Goal: Task Accomplishment & Management: Complete application form

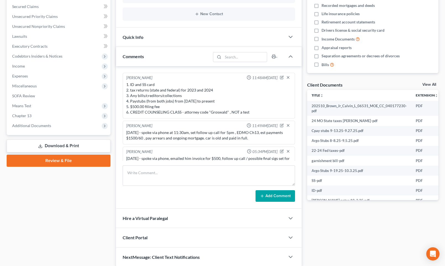
scroll to position [131, 0]
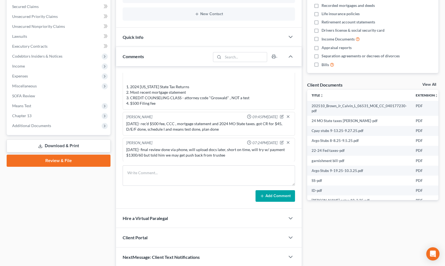
click at [400, 245] on div "Docs Tasks Events Fees Timer 0% Completed Nothing here yet! Credit Counseling C…" at bounding box center [372, 97] width 137 height 339
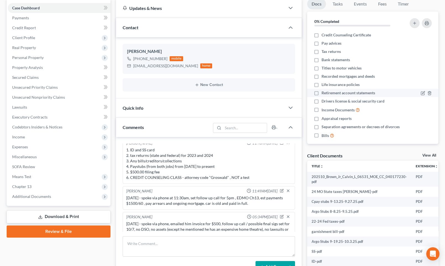
scroll to position [0, 0]
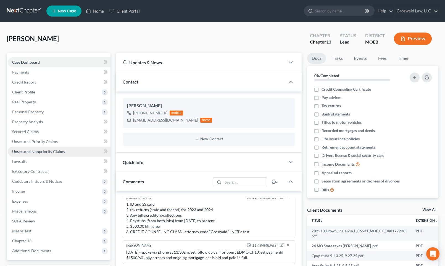
click at [57, 152] on span "Unsecured Nonpriority Claims" at bounding box center [38, 151] width 53 height 5
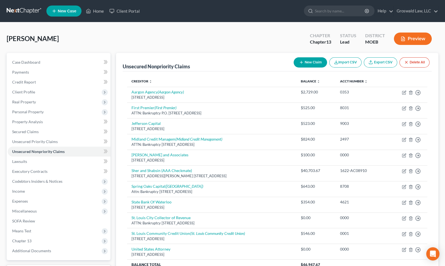
click at [315, 61] on button "New Claim" at bounding box center [309, 62] width 33 height 10
select select "0"
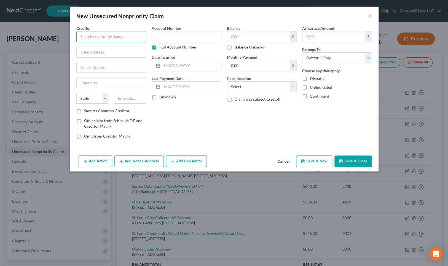
click at [128, 39] on input "text" at bounding box center [111, 36] width 70 height 11
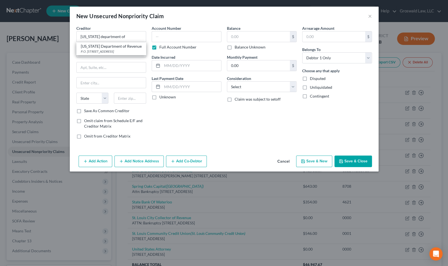
drag, startPoint x: 125, startPoint y: 49, endPoint x: 123, endPoint y: 46, distance: 3.8
click at [125, 49] on div "[US_STATE] Department of Revenue" at bounding box center [111, 47] width 61 height 6
type input "[US_STATE] Department of Revenue"
type input "P.O. Box 19035"
type input "Bankruptcy Unit"
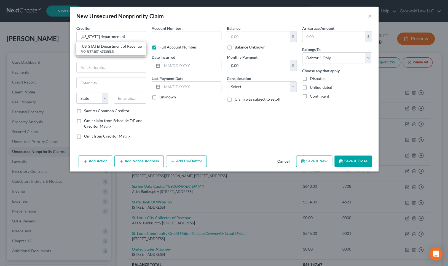
type input "[GEOGRAPHIC_DATA]"
select select "14"
type input "62794"
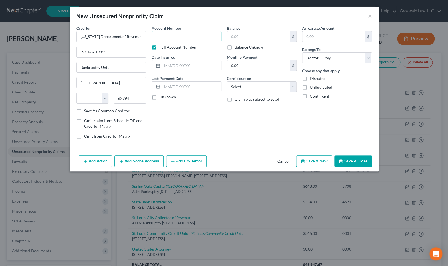
click at [203, 36] on input "text" at bounding box center [187, 36] width 70 height 11
type input "9366"
type input "2020"
click at [290, 161] on button "Cancel" at bounding box center [283, 161] width 21 height 11
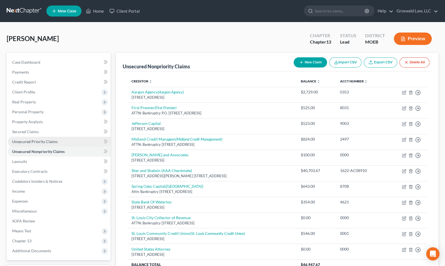
click at [51, 142] on span "Unsecured Priority Claims" at bounding box center [35, 141] width 46 height 5
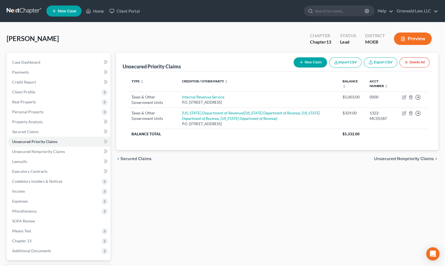
click at [307, 62] on button "New Claim" at bounding box center [309, 62] width 33 height 10
select select "0"
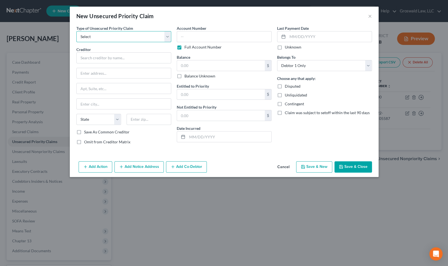
click at [105, 38] on select "Select Taxes & Other Government Units Domestic Support Obligations Extensions o…" at bounding box center [123, 36] width 95 height 11
select select "0"
click at [76, 31] on select "Select Taxes & Other Government Units Domestic Support Obligations Extensions o…" at bounding box center [123, 36] width 95 height 11
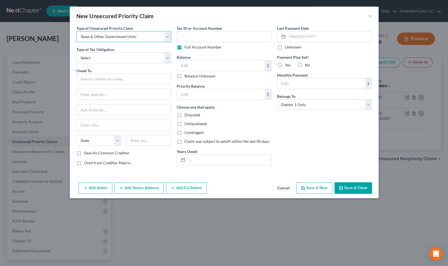
click at [102, 39] on select "Select Taxes & Other Government Units Domestic Support Obligations Extensions o…" at bounding box center [123, 36] width 95 height 11
click at [100, 56] on select "Select Federal City State Franchise Tax Board Other" at bounding box center [123, 57] width 95 height 11
select select "2"
click at [76, 52] on select "Select Federal City State Franchise Tax Board Other" at bounding box center [123, 57] width 95 height 11
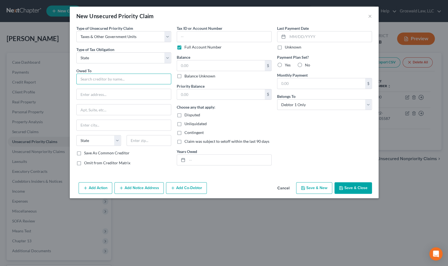
click at [113, 80] on input "text" at bounding box center [123, 79] width 95 height 11
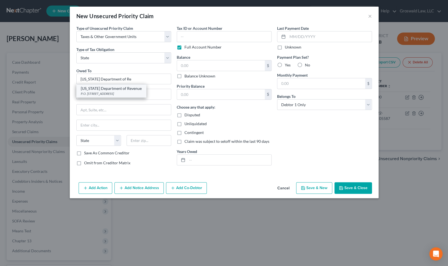
click at [112, 91] on div "P.O. [STREET_ADDRESS]" at bounding box center [111, 93] width 61 height 5
type input "[US_STATE] Department of Revenue"
type input "P.O. Box 19035"
type input "Bankruptcy Unit"
type input "[GEOGRAPHIC_DATA]"
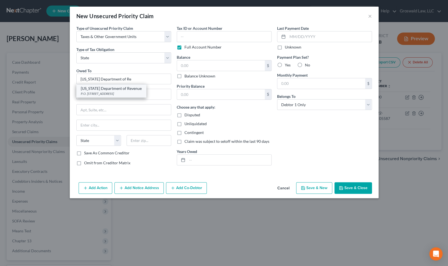
select select "14"
type input "62794"
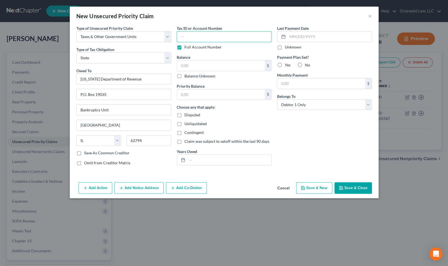
click at [196, 36] on input "text" at bounding box center [224, 36] width 95 height 11
type input "0000"
type input "3,509.34"
drag, startPoint x: 203, startPoint y: 159, endPoint x: 200, endPoint y: 160, distance: 3.6
click at [203, 159] on input "text" at bounding box center [229, 160] width 84 height 10
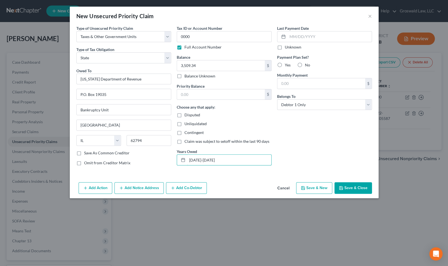
type input "[DATE]-[DATE]"
click at [356, 185] on button "Save & Close" at bounding box center [354, 188] width 38 height 12
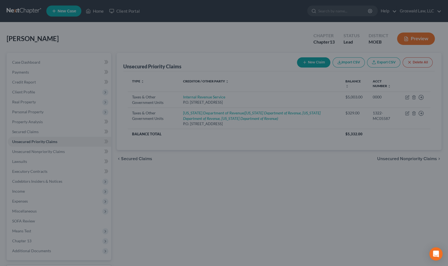
type input "0.00"
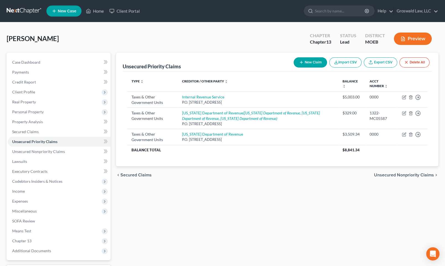
click at [260, 216] on div "Unsecured Priority Claims New Claim Import CSV Export CSV Delete All Type expan…" at bounding box center [277, 172] width 328 height 239
click at [22, 200] on span "Expenses" at bounding box center [20, 201] width 16 height 5
click at [40, 216] on link "Utilities / Bills" at bounding box center [65, 221] width 92 height 10
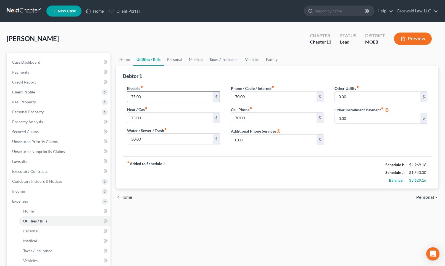
click at [156, 98] on input "75.00" at bounding box center [170, 97] width 86 height 10
type input "150"
type input "100"
type input "90"
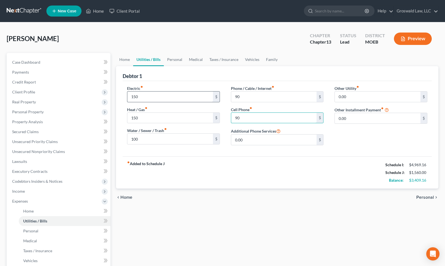
type input "90"
drag, startPoint x: 245, startPoint y: 171, endPoint x: 156, endPoint y: 72, distance: 133.2
click at [243, 170] on div "fiber_manual_record Added to Schedule J Schedule I: $4,969.16 Schedule J: $1,58…" at bounding box center [277, 172] width 309 height 32
click at [124, 60] on link "Home" at bounding box center [124, 59] width 17 height 13
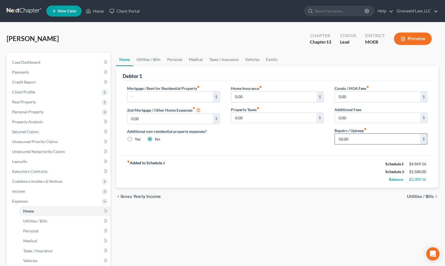
click at [362, 138] on input "50.00" at bounding box center [377, 139] width 86 height 10
type input "250"
click at [299, 132] on div "Home Insurance fiber_manual_record 0.00 $ Property Taxes fiber_manual_record 0.…" at bounding box center [277, 117] width 104 height 63
click at [148, 57] on link "Utilities / Bills" at bounding box center [148, 59] width 31 height 13
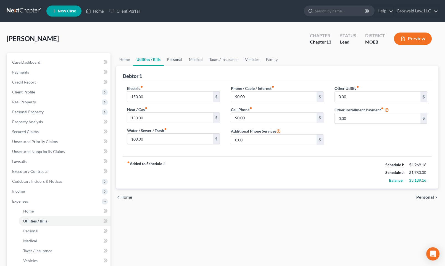
click at [166, 59] on link "Personal" at bounding box center [175, 59] width 22 height 13
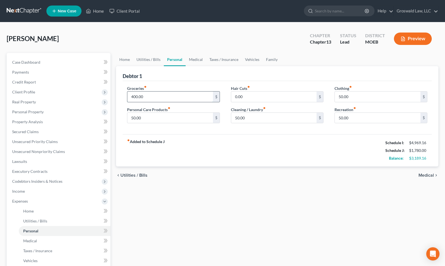
click at [159, 97] on input "400.00" at bounding box center [170, 97] width 86 height 10
type input "500"
type input "100"
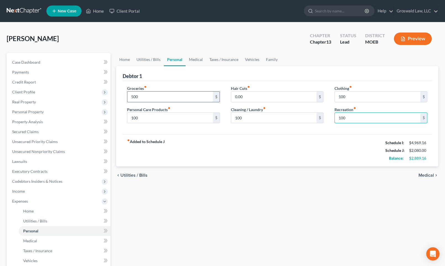
type input "100"
click at [212, 154] on div "fiber_manual_record Added to Schedule J Schedule I: $4,969.16 Schedule J: $2,08…" at bounding box center [277, 150] width 309 height 32
click at [197, 59] on link "Medical" at bounding box center [195, 59] width 20 height 13
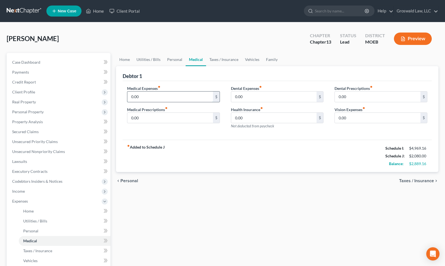
click at [143, 97] on input "0.00" at bounding box center [170, 97] width 86 height 10
type input "150"
click at [219, 58] on link "Taxes / Insurance" at bounding box center [224, 59] width 36 height 13
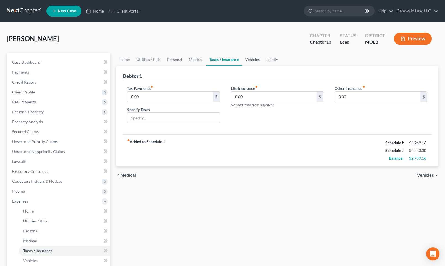
click at [248, 61] on link "Vehicles" at bounding box center [252, 59] width 21 height 13
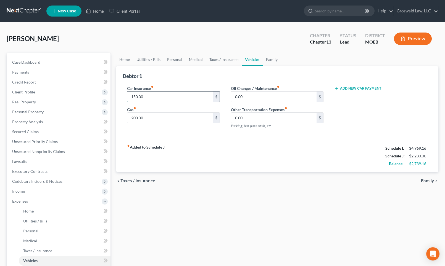
click at [174, 94] on input "150.00" at bounding box center [170, 97] width 86 height 10
type input "200"
type input "250"
click at [270, 58] on link "Family" at bounding box center [271, 59] width 18 height 13
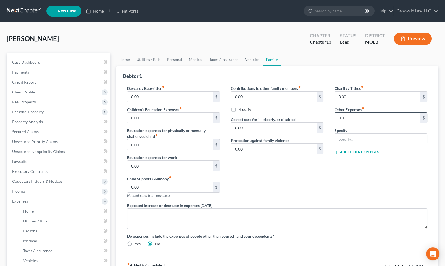
click at [356, 117] on input "0.00" at bounding box center [377, 118] width 86 height 10
type input "100"
type input "Misc."
drag, startPoint x: 335, startPoint y: 194, endPoint x: 335, endPoint y: 164, distance: 29.8
click at [336, 190] on div "Charity / Tithes fiber_manual_record 0.00 $ Other Expenses fiber_manual_record …" at bounding box center [381, 144] width 104 height 117
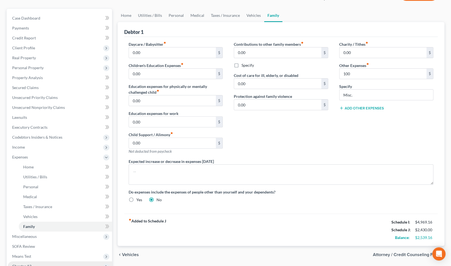
scroll to position [116, 0]
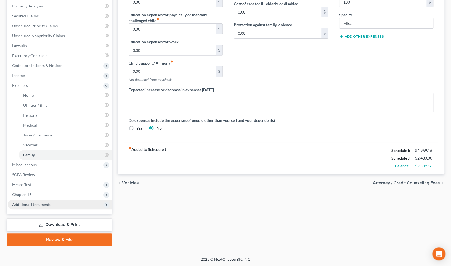
click at [49, 204] on span "Additional Documents" at bounding box center [31, 204] width 39 height 5
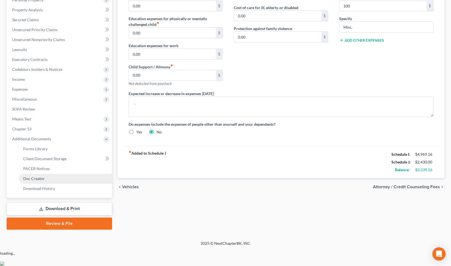
scroll to position [96, 0]
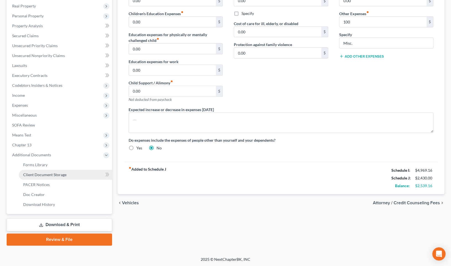
click at [67, 174] on link "Client Document Storage" at bounding box center [65, 175] width 93 height 10
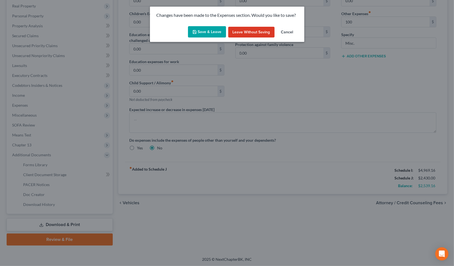
click at [200, 31] on button "Save & Leave" at bounding box center [207, 32] width 38 height 12
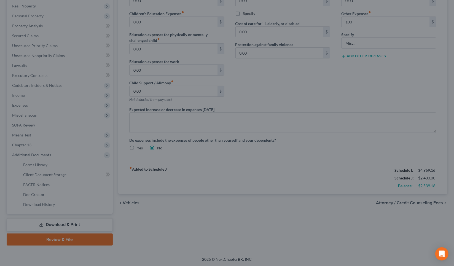
type input "100.00"
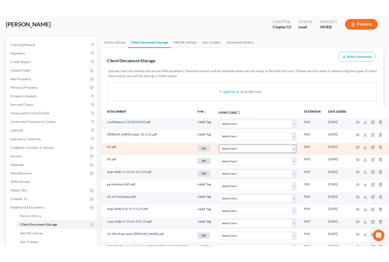
scroll to position [96, 0]
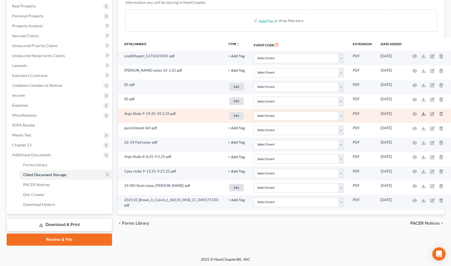
click at [421, 113] on icon at bounding box center [423, 114] width 4 height 4
drag, startPoint x: 355, startPoint y: 252, endPoint x: 139, endPoint y: 119, distance: 253.9
click at [355, 252] on div "[PERSON_NAME] Upgraded Chapter Chapter 13 Status Lead District MOEB Preview Pet…" at bounding box center [225, 91] width 451 height 331
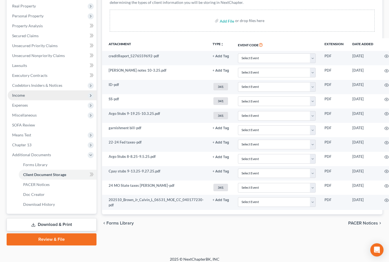
drag, startPoint x: 38, startPoint y: 96, endPoint x: 44, endPoint y: 97, distance: 5.8
click at [38, 96] on span "Income" at bounding box center [52, 96] width 89 height 10
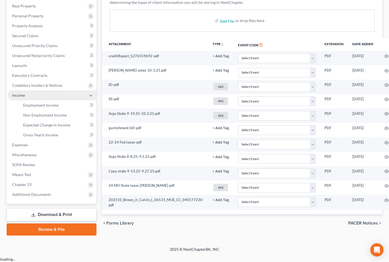
scroll to position [90, 0]
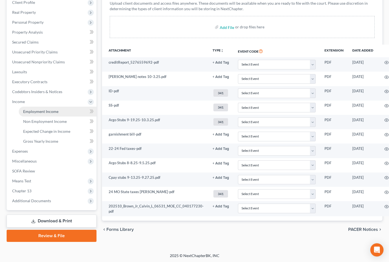
click at [50, 108] on link "Employment Income" at bounding box center [58, 112] width 78 height 10
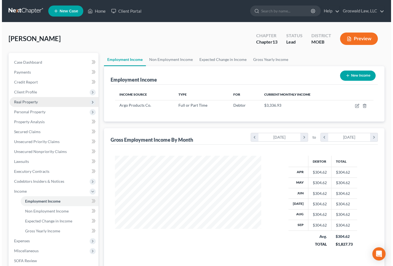
scroll to position [99, 157]
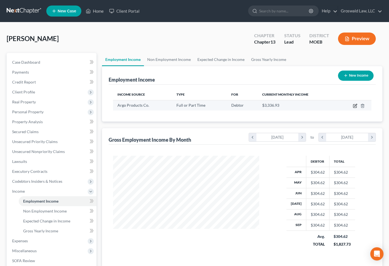
click at [356, 106] on icon "button" at bounding box center [355, 106] width 4 height 4
select select "0"
select select "26"
select select "3"
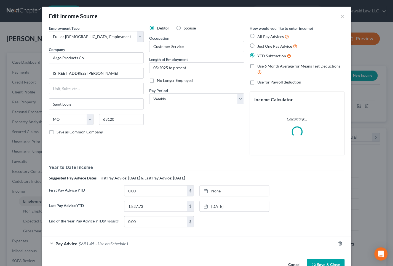
scroll to position [99, 159]
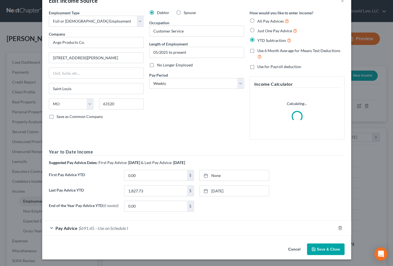
click at [105, 228] on span "- Use on Schedule I" at bounding box center [111, 228] width 33 height 5
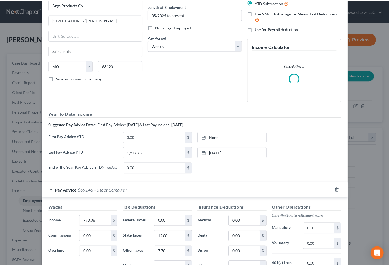
scroll to position [0, 0]
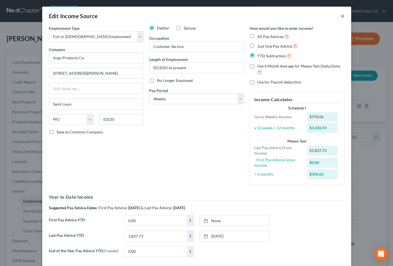
click at [341, 15] on button "×" at bounding box center [343, 16] width 4 height 7
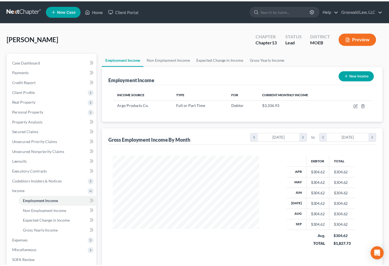
scroll to position [275830, 275771]
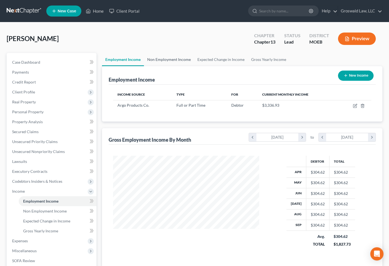
click at [162, 57] on link "Non Employment Income" at bounding box center [169, 59] width 50 height 13
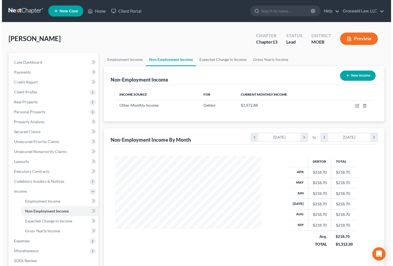
scroll to position [99, 157]
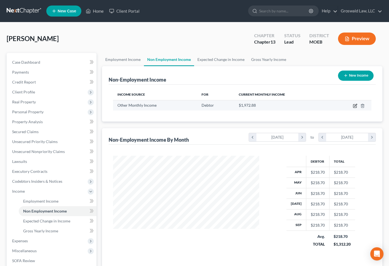
click at [355, 105] on icon "button" at bounding box center [355, 106] width 4 height 4
select select "13"
select select "3"
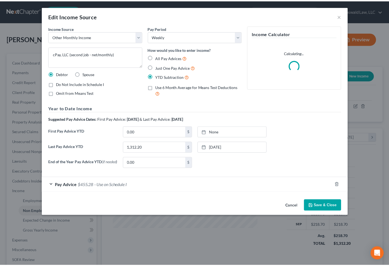
scroll to position [99, 159]
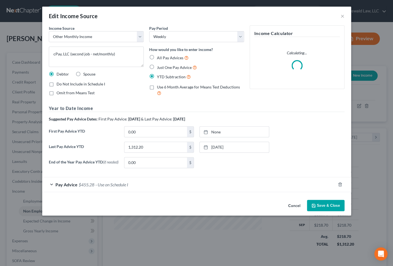
click at [98, 187] on span "- Use on Schedule I" at bounding box center [111, 184] width 33 height 5
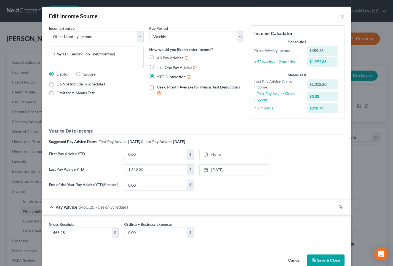
click at [293, 237] on div "Gross Receipts 455.28 $ Ordinary Business Expenses 0.00 $" at bounding box center [196, 232] width 301 height 21
click at [293, 260] on button "Cancel" at bounding box center [294, 260] width 21 height 11
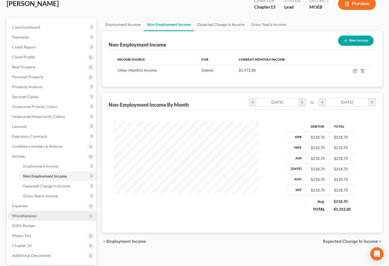
scroll to position [86, 0]
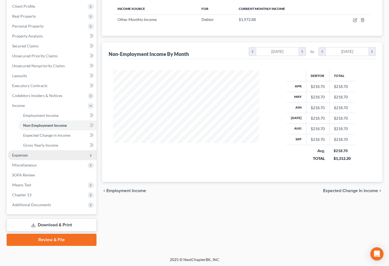
click at [22, 156] on span "Expenses" at bounding box center [20, 155] width 16 height 5
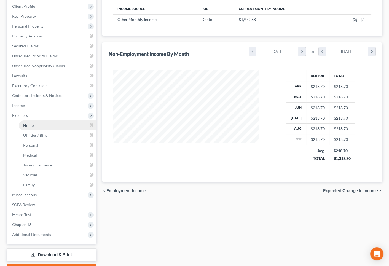
click at [35, 127] on link "Home" at bounding box center [58, 126] width 78 height 10
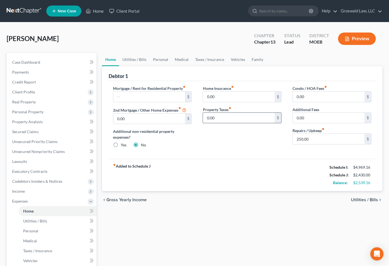
click at [235, 120] on input "0.00" at bounding box center [239, 118] width 72 height 10
click at [138, 57] on link "Utilities / Bills" at bounding box center [134, 59] width 31 height 13
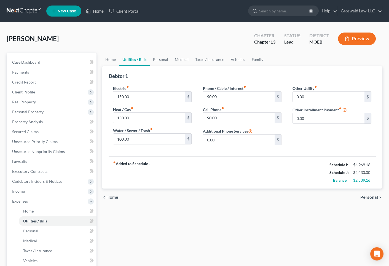
drag, startPoint x: 342, startPoint y: 240, endPoint x: 331, endPoint y: 223, distance: 20.7
click at [342, 240] on div "Home Utilities / Bills Personal Medical Taxes / Insurance Vehicles Family Debto…" at bounding box center [242, 207] width 286 height 309
click at [29, 191] on span "Income" at bounding box center [52, 192] width 89 height 10
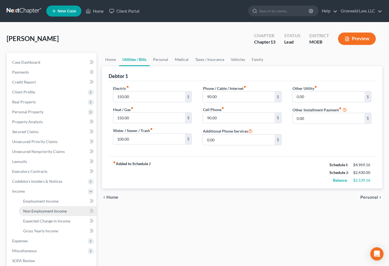
click at [43, 211] on span "Non Employment Income" at bounding box center [45, 211] width 44 height 5
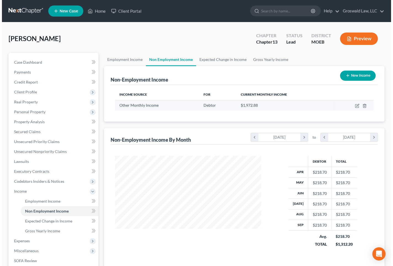
scroll to position [99, 157]
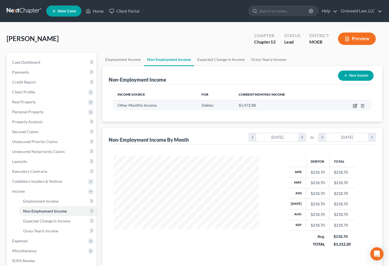
click at [356, 105] on icon "button" at bounding box center [356, 105] width 2 height 2
select select "13"
select select "3"
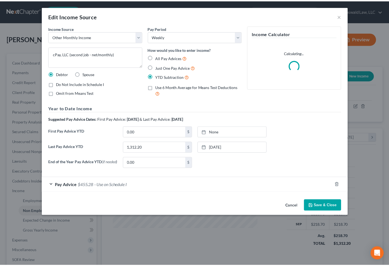
scroll to position [99, 159]
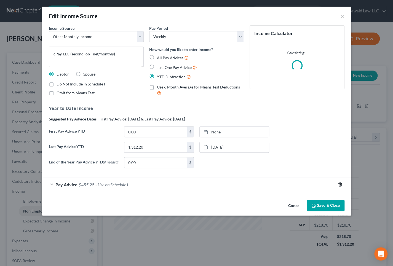
click at [341, 185] on icon "button" at bounding box center [340, 185] width 2 height 4
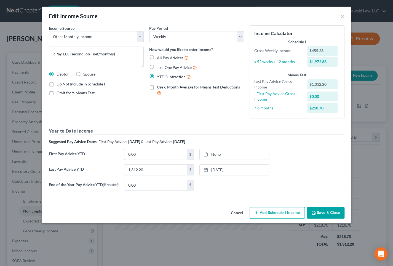
click at [327, 215] on button "Save & Close" at bounding box center [326, 213] width 38 height 12
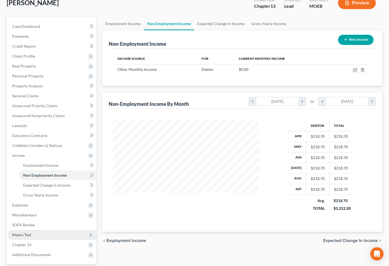
scroll to position [50, 0]
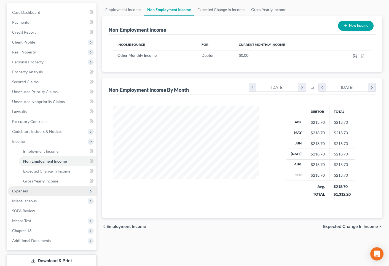
click at [22, 193] on span "Expenses" at bounding box center [52, 191] width 89 height 10
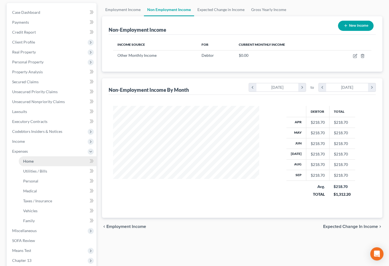
click at [50, 158] on link "Home" at bounding box center [58, 161] width 78 height 10
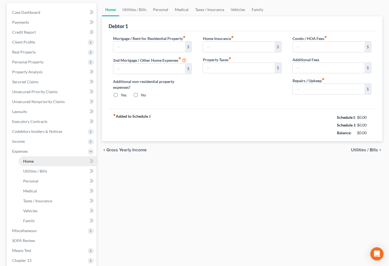
scroll to position [7, 0]
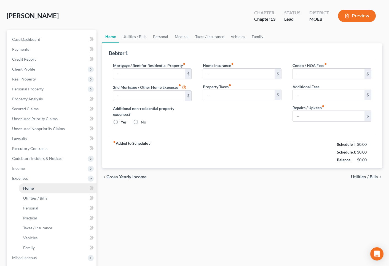
type input "0.00"
radio input "true"
type input "0.00"
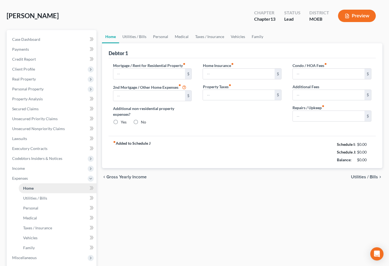
type input "0.00"
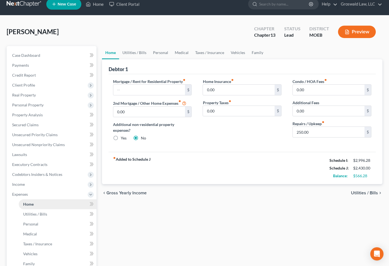
scroll to position [0, 0]
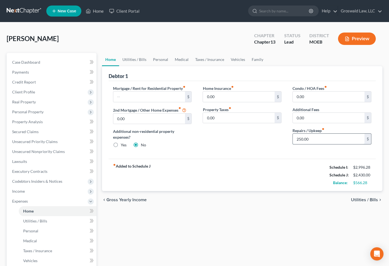
click at [330, 139] on input "250.00" at bounding box center [329, 139] width 72 height 10
type input "150"
click at [28, 192] on span "Income" at bounding box center [52, 192] width 89 height 10
click at [45, 211] on span "Non Employment Income" at bounding box center [45, 211] width 44 height 5
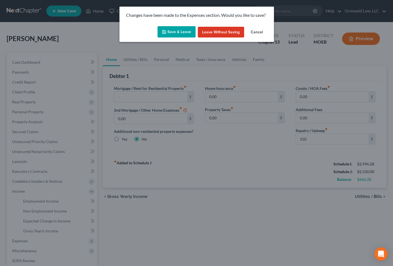
click at [187, 31] on button "Save & Leave" at bounding box center [177, 32] width 38 height 12
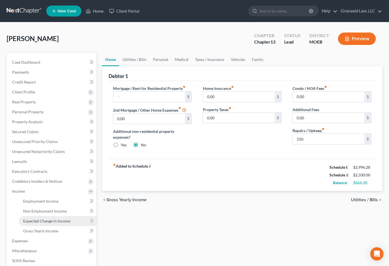
type input "150.00"
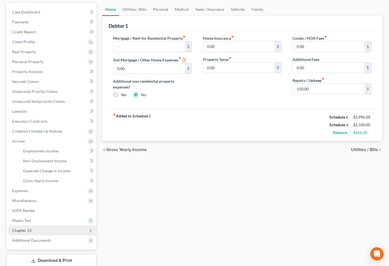
scroll to position [86, 0]
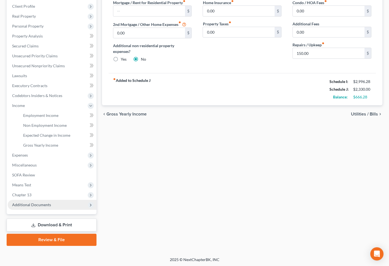
click at [53, 200] on span "Additional Documents" at bounding box center [52, 205] width 89 height 10
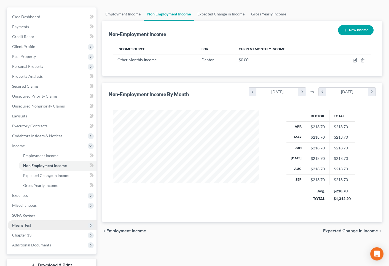
scroll to position [86, 0]
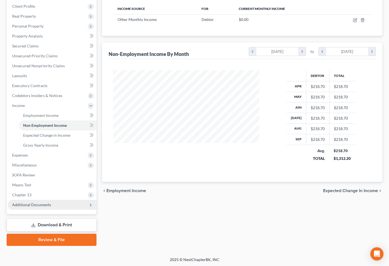
click at [39, 205] on span "Additional Documents" at bounding box center [31, 205] width 39 height 5
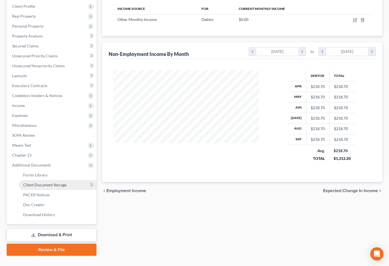
click at [53, 184] on span "Client Document Storage" at bounding box center [44, 185] width 43 height 5
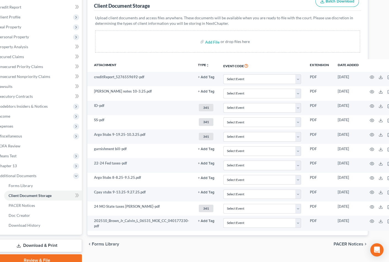
scroll to position [75, 33]
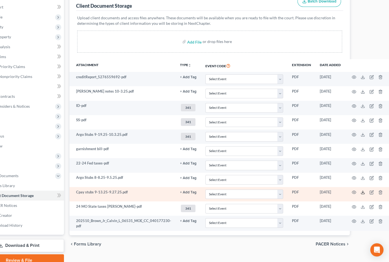
click at [361, 190] on icon at bounding box center [363, 192] width 4 height 4
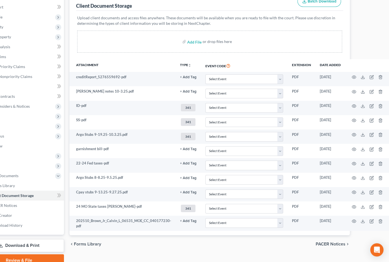
click at [326, 251] on div "chevron_left Forms Library PACER Notices chevron_right" at bounding box center [210, 245] width 281 height 18
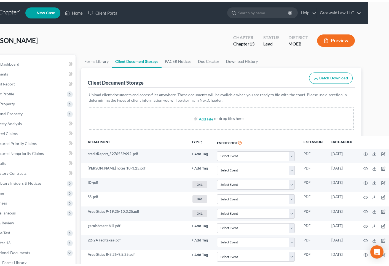
scroll to position [0, 0]
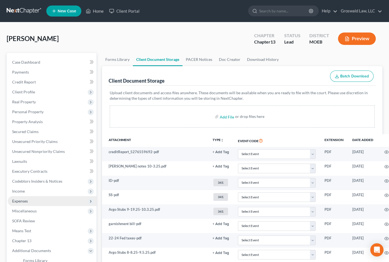
click at [34, 199] on span "Expenses" at bounding box center [52, 201] width 89 height 10
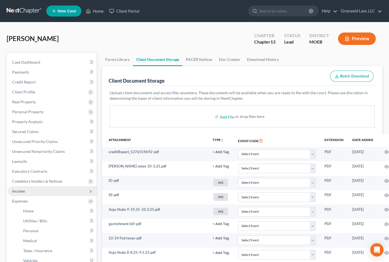
click at [31, 191] on span "Income" at bounding box center [52, 192] width 89 height 10
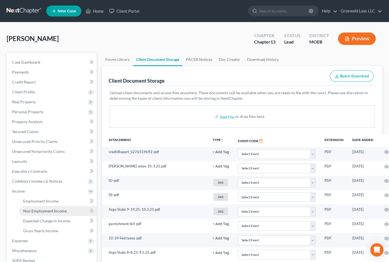
click at [50, 212] on span "Non Employment Income" at bounding box center [45, 211] width 44 height 5
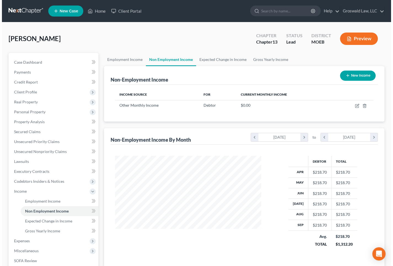
scroll to position [99, 157]
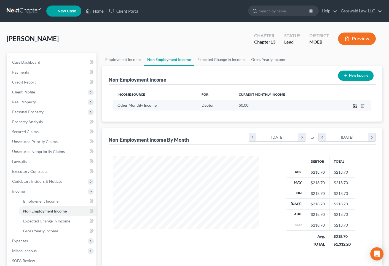
click at [355, 106] on icon "button" at bounding box center [356, 105] width 2 height 2
select select "13"
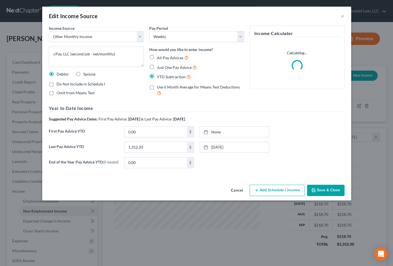
scroll to position [99, 159]
click at [284, 192] on button "Add Schedule I Income" at bounding box center [277, 191] width 55 height 12
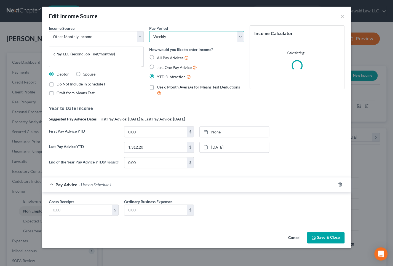
click at [167, 39] on select "Select Monthly Twice Monthly Every Other Week Weekly" at bounding box center [196, 36] width 95 height 11
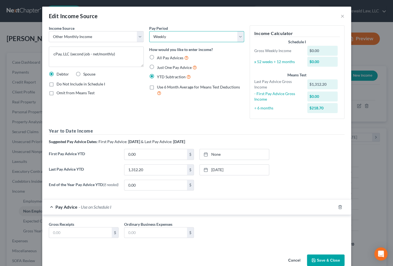
select select "0"
click at [149, 31] on select "Select Monthly Twice Monthly Every Other Week Weekly" at bounding box center [196, 36] width 95 height 11
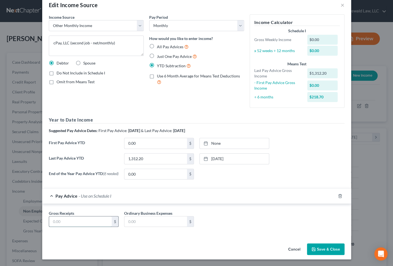
drag, startPoint x: 96, startPoint y: 222, endPoint x: 94, endPoint y: 219, distance: 3.1
click at [96, 222] on input "text" at bounding box center [80, 222] width 63 height 10
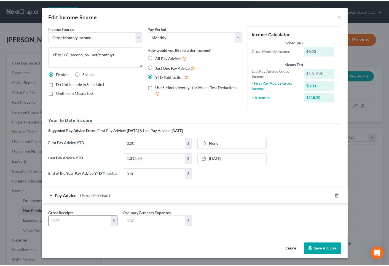
scroll to position [1, 0]
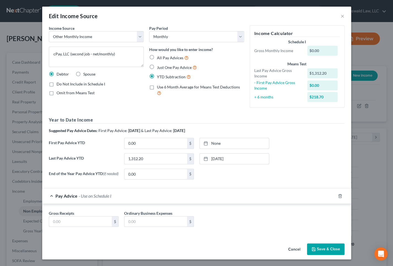
click at [310, 153] on div "Last Pay Advice YTD 1,312.20 $ [DATE] close Date [DATE] Time 12:00 AM chevron_l…" at bounding box center [196, 160] width 301 height 15
click at [95, 221] on input "text" at bounding box center [80, 222] width 63 height 10
type input "1,128.31"
click at [320, 248] on button "Save & Close" at bounding box center [326, 250] width 38 height 12
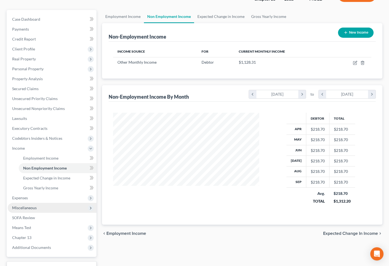
scroll to position [75, 0]
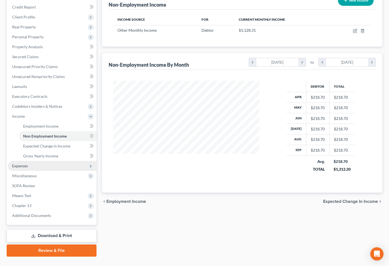
drag, startPoint x: 45, startPoint y: 165, endPoint x: 47, endPoint y: 170, distance: 4.7
click at [45, 165] on span "Expenses" at bounding box center [52, 166] width 89 height 10
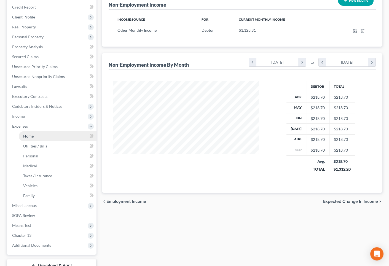
click at [44, 133] on link "Home" at bounding box center [58, 136] width 78 height 10
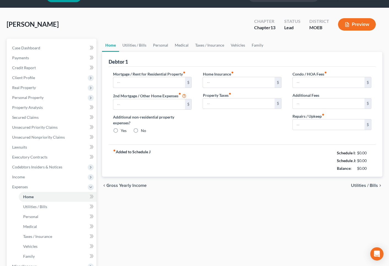
type input "0.00"
radio input "true"
type input "0.00"
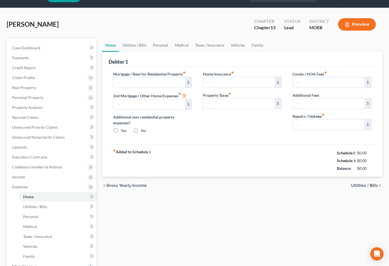
type input "0.00"
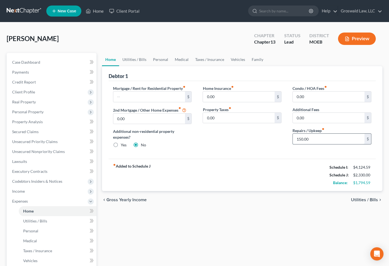
click at [350, 138] on input "150.00" at bounding box center [329, 139] width 72 height 10
type input "250"
click at [131, 57] on link "Utilities / Bills" at bounding box center [134, 59] width 31 height 13
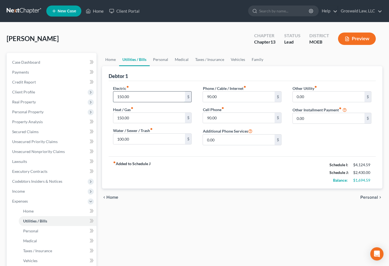
click at [146, 94] on input "150.00" at bounding box center [149, 97] width 72 height 10
type input "180"
type input "150"
type input "100"
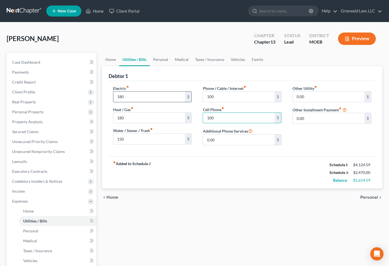
type input "100"
click at [163, 60] on link "Personal" at bounding box center [161, 59] width 22 height 13
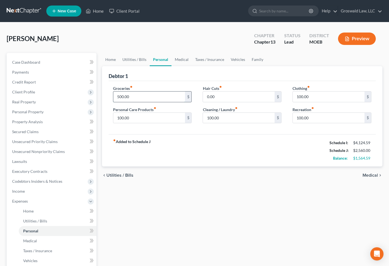
click at [140, 95] on input "500.00" at bounding box center [149, 97] width 72 height 10
click at [140, 115] on input "100.00" at bounding box center [149, 118] width 72 height 10
type input "125"
click at [185, 60] on link "Medical" at bounding box center [182, 59] width 20 height 13
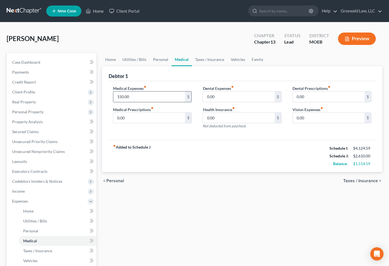
click at [145, 94] on input "150.00" at bounding box center [149, 97] width 72 height 10
type input "200"
click at [203, 60] on link "Taxes / Insurance" at bounding box center [210, 59] width 36 height 13
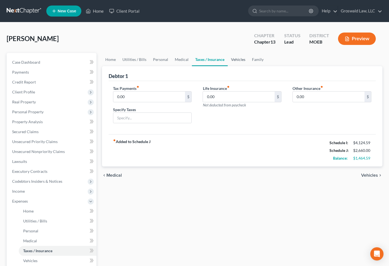
click at [240, 57] on link "Vehicles" at bounding box center [238, 59] width 21 height 13
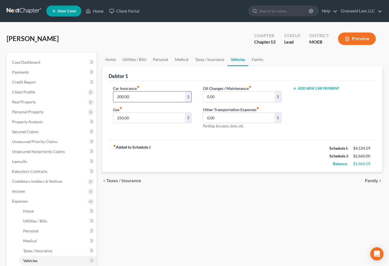
click at [140, 94] on input "200.00" at bounding box center [149, 97] width 72 height 10
type input "250"
click at [257, 56] on link "Family" at bounding box center [258, 59] width 18 height 13
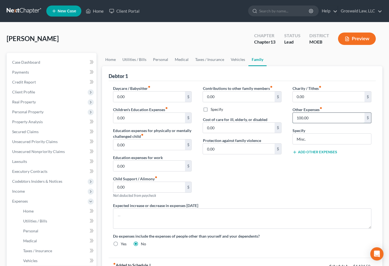
click at [322, 118] on input "100.00" at bounding box center [329, 118] width 72 height 10
click at [111, 60] on link "Home" at bounding box center [110, 59] width 17 height 13
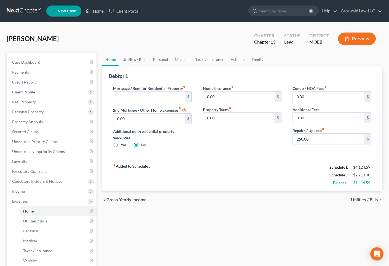
click at [132, 58] on link "Utilities / Bills" at bounding box center [134, 59] width 31 height 13
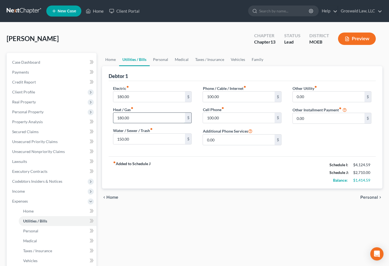
click at [138, 118] on input "180.00" at bounding box center [149, 118] width 72 height 10
type input "200"
click at [132, 95] on input "180.00" at bounding box center [149, 97] width 72 height 10
type input "200"
click at [180, 58] on link "Medical" at bounding box center [182, 59] width 20 height 13
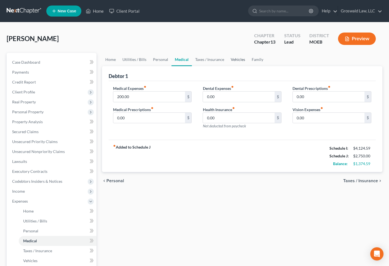
click at [231, 59] on link "Vehicles" at bounding box center [238, 59] width 21 height 13
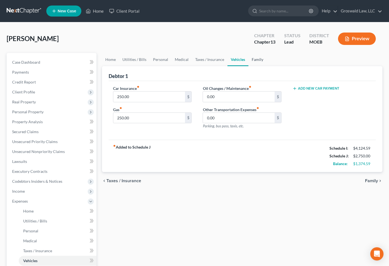
click at [255, 59] on link "Family" at bounding box center [258, 59] width 18 height 13
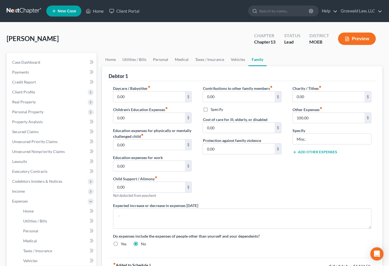
click at [305, 151] on button "Add Other Expenses" at bounding box center [315, 152] width 45 height 4
click at [305, 156] on input "0.00" at bounding box center [329, 160] width 72 height 10
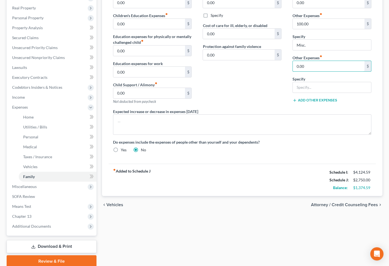
scroll to position [116, 0]
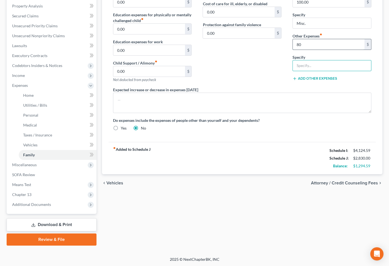
click at [304, 43] on input "80" at bounding box center [329, 44] width 72 height 10
type input "70"
type input "Home Security System"
click at [246, 63] on div "Contributions to other family members fiber_manual_record 0.00 $ Specify Cost o…" at bounding box center [242, 28] width 90 height 117
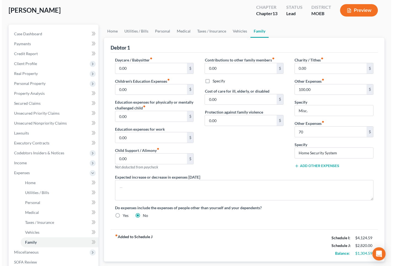
scroll to position [0, 0]
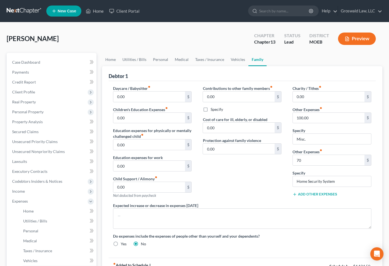
click at [351, 38] on button "Preview" at bounding box center [357, 39] width 38 height 12
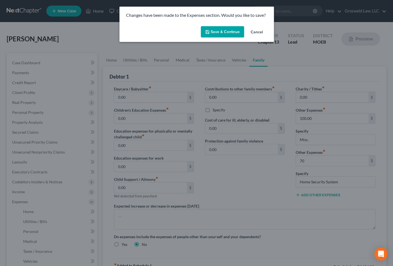
click at [227, 31] on button "Save & Continue" at bounding box center [222, 32] width 43 height 12
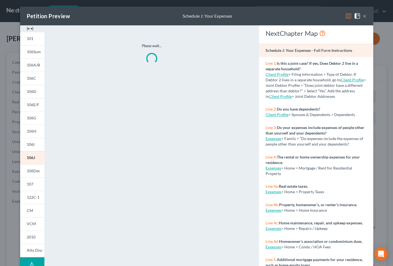
click at [31, 27] on div at bounding box center [32, 28] width 24 height 7
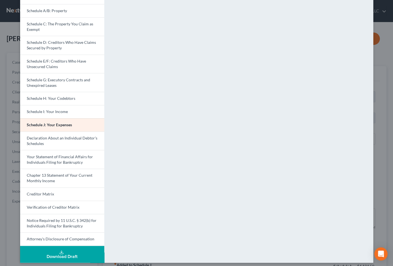
scroll to position [63, 0]
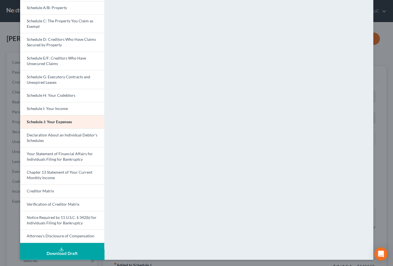
click at [70, 248] on button "Download Draft" at bounding box center [62, 251] width 84 height 17
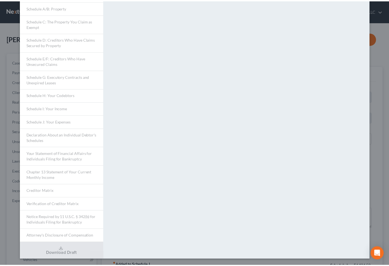
scroll to position [0, 0]
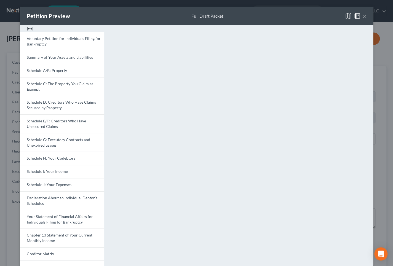
click at [313, 14] on div "Petition Preview Full Draft Packet ×" at bounding box center [196, 16] width 353 height 19
click at [363, 17] on button "×" at bounding box center [365, 16] width 4 height 7
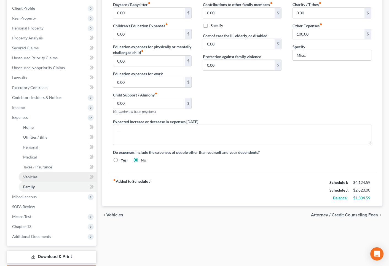
scroll to position [116, 0]
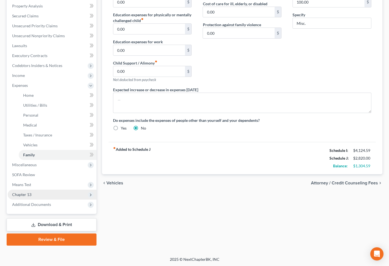
click at [31, 196] on span "Chapter 13" at bounding box center [52, 195] width 89 height 10
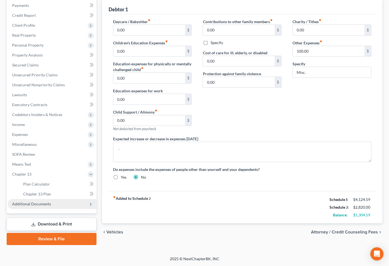
scroll to position [66, 0]
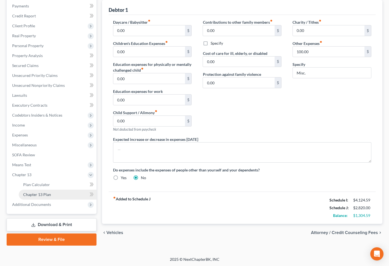
click at [46, 194] on span "Chapter 13 Plan" at bounding box center [37, 194] width 28 height 5
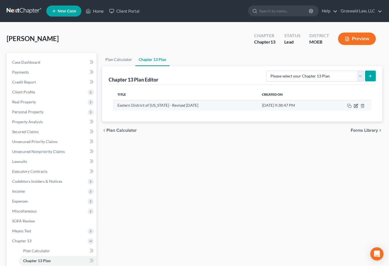
click at [358, 106] on icon "button" at bounding box center [356, 106] width 4 height 4
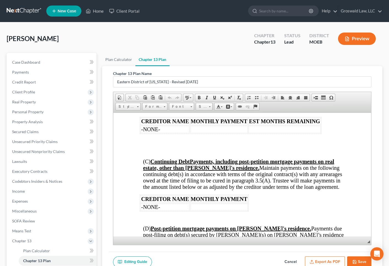
scroll to position [803, 0]
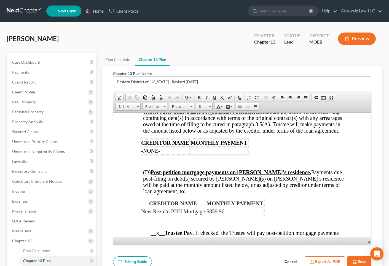
click at [319, 262] on button "Export as PDF" at bounding box center [325, 263] width 40 height 12
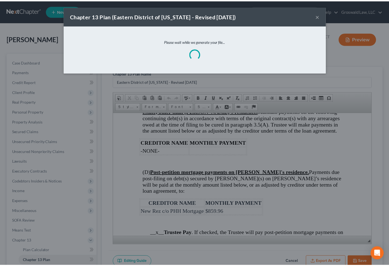
scroll to position [796, 0]
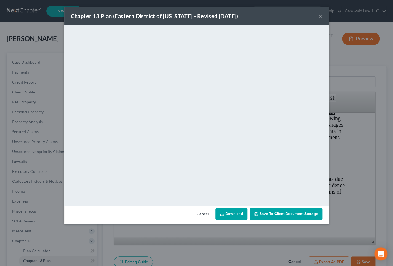
click at [319, 16] on button "×" at bounding box center [321, 16] width 4 height 7
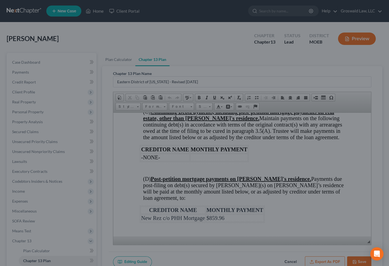
scroll to position [803, 0]
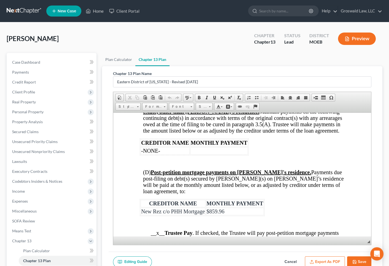
click at [361, 260] on button "Save" at bounding box center [359, 263] width 24 height 12
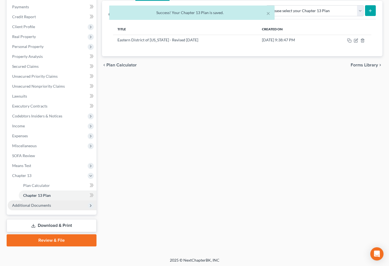
scroll to position [66, 0]
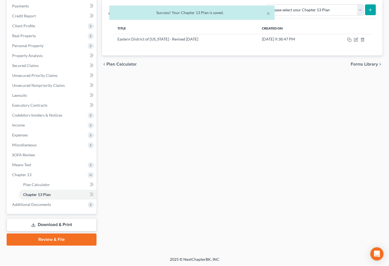
drag, startPoint x: 42, startPoint y: 204, endPoint x: 50, endPoint y: 216, distance: 14.1
click at [42, 204] on span "Additional Documents" at bounding box center [31, 204] width 39 height 5
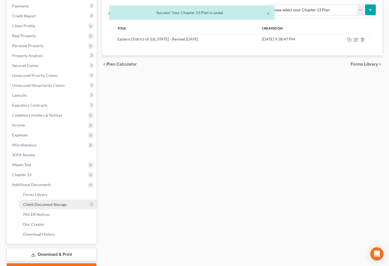
click at [53, 202] on span "Client Document Storage" at bounding box center [44, 204] width 43 height 5
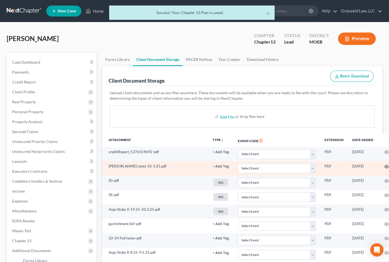
click at [385, 168] on icon "button" at bounding box center [387, 167] width 4 height 4
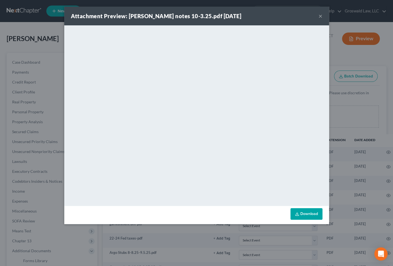
click at [321, 15] on button "×" at bounding box center [321, 16] width 4 height 7
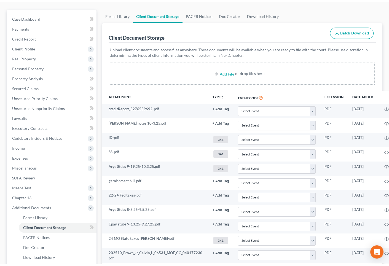
scroll to position [50, 0]
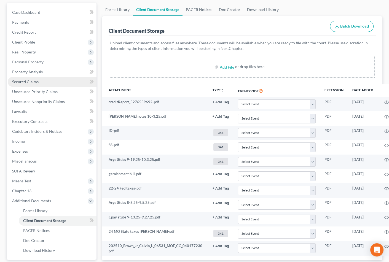
click at [34, 82] on span "Secured Claims" at bounding box center [25, 81] width 26 height 5
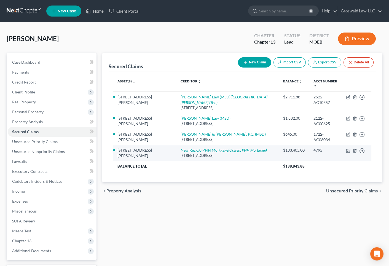
click at [185, 148] on link "New Rez c/o PHH Mortgage (Ocwen, PHH Mortgage)" at bounding box center [224, 150] width 86 height 5
select select "9"
select select "0"
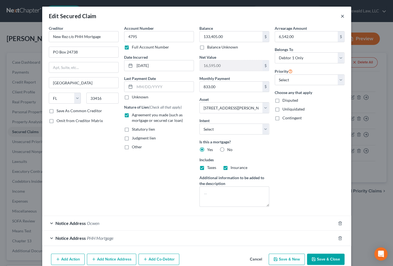
click at [341, 15] on button "×" at bounding box center [343, 16] width 4 height 7
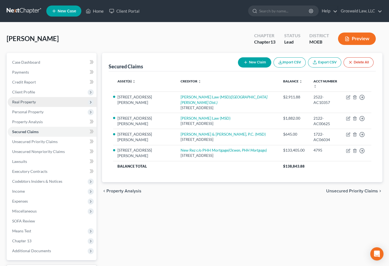
click at [31, 102] on span "Real Property" at bounding box center [24, 102] width 24 height 5
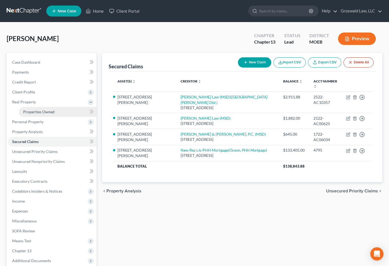
click at [35, 110] on span "Properties Owned" at bounding box center [38, 112] width 31 height 5
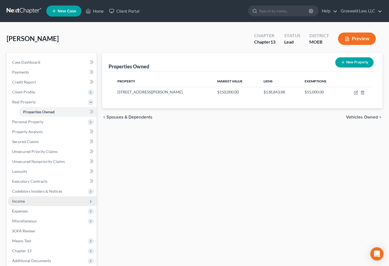
click at [29, 201] on span "Income" at bounding box center [52, 201] width 89 height 10
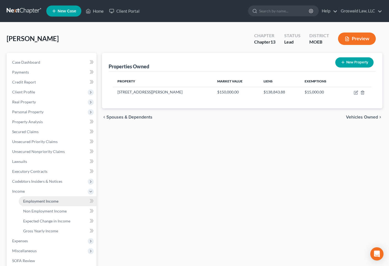
click at [51, 200] on span "Employment Income" at bounding box center [40, 201] width 35 height 5
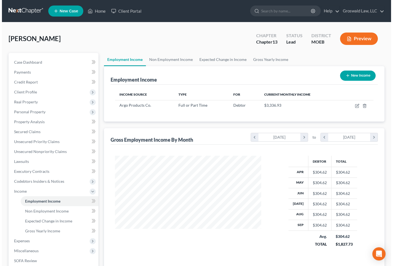
scroll to position [99, 157]
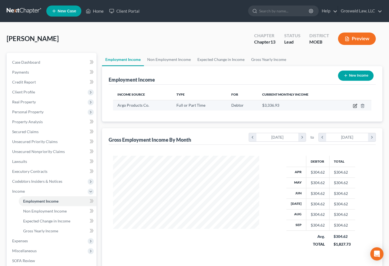
click at [355, 106] on icon "button" at bounding box center [356, 105] width 2 height 2
select select "0"
select select "26"
select select "3"
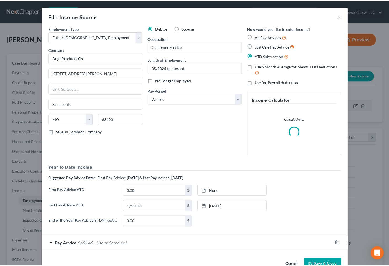
scroll to position [99, 159]
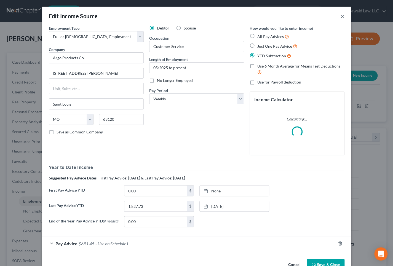
click at [341, 15] on button "×" at bounding box center [343, 16] width 4 height 7
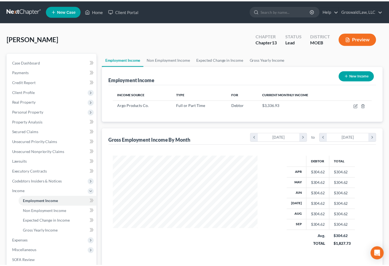
scroll to position [275830, 275771]
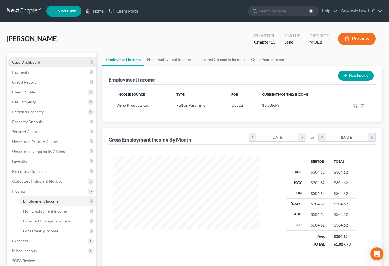
click at [45, 59] on link "Case Dashboard" at bounding box center [52, 62] width 89 height 10
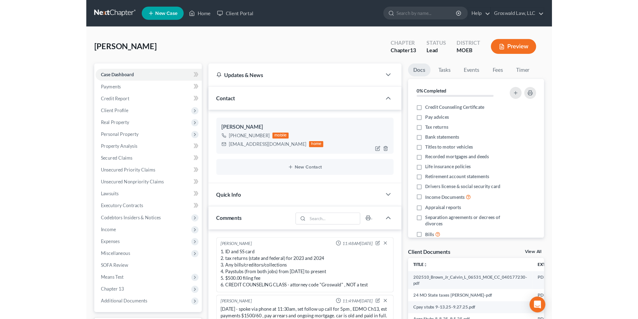
scroll to position [142, 0]
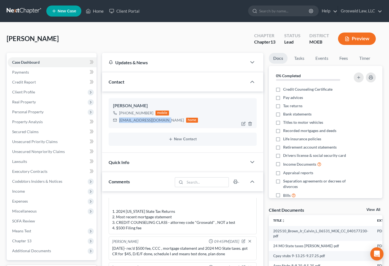
drag, startPoint x: 165, startPoint y: 121, endPoint x: 117, endPoint y: 124, distance: 48.4
click at [117, 125] on div "[PERSON_NAME] [PHONE_NUMBER] mobile [EMAIL_ADDRESS][DOMAIN_NAME] home" at bounding box center [183, 113] width 148 height 30
copy div "[EMAIL_ADDRESS][DOMAIN_NAME]"
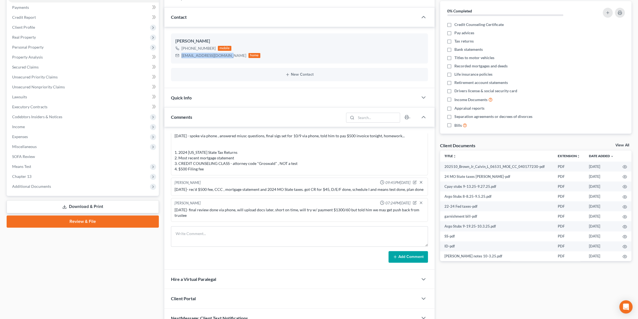
scroll to position [94, 0]
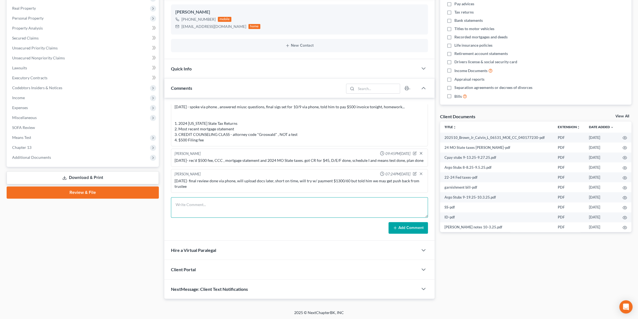
click at [249, 204] on textarea at bounding box center [299, 207] width 257 height 20
type textarea "[DATE] - uploaded docs via DocuSign at 8:53PM"
click at [417, 225] on button "Add Comment" at bounding box center [408, 228] width 39 height 12
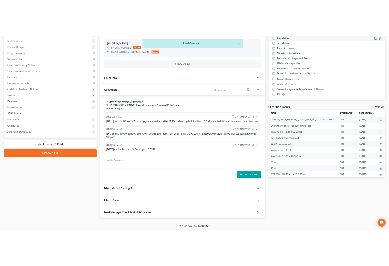
scroll to position [157, 0]
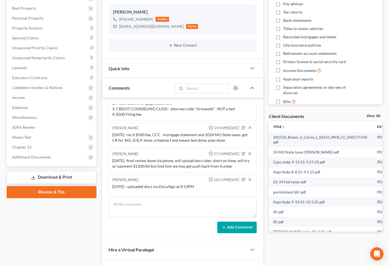
drag, startPoint x: 300, startPoint y: 248, endPoint x: 303, endPoint y: 237, distance: 11.4
click at [300, 248] on div "Docs Tasks Events Fees Timer 0% Completed Nothing here yet! Credit Counseling C…" at bounding box center [325, 128] width 119 height 339
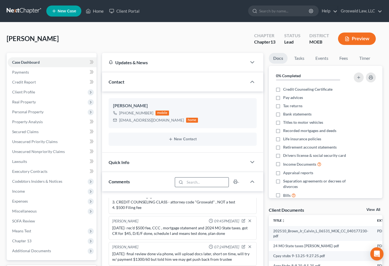
scroll to position [0, 0]
click at [91, 13] on icon at bounding box center [88, 11] width 5 height 7
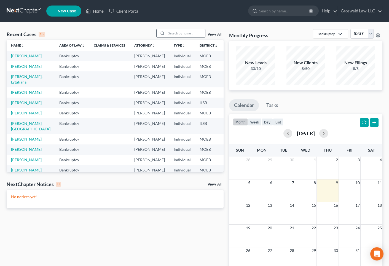
click at [191, 32] on input "search" at bounding box center [186, 33] width 39 height 8
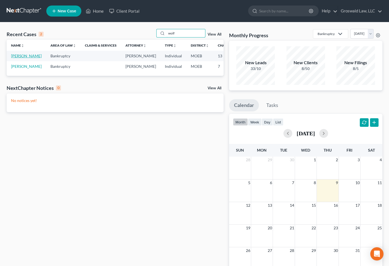
type input "wolf"
click at [15, 57] on link "[PERSON_NAME]" at bounding box center [26, 56] width 31 height 5
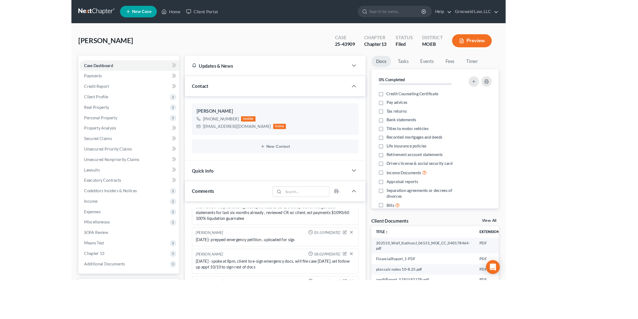
scroll to position [59, 0]
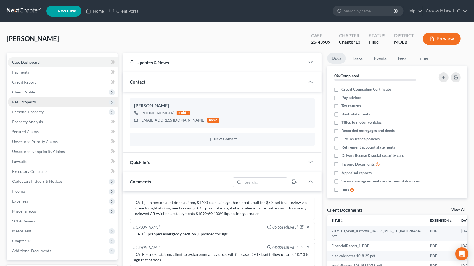
click at [44, 101] on span "Real Property" at bounding box center [63, 102] width 110 height 10
click at [28, 100] on span "Real Property" at bounding box center [24, 102] width 24 height 5
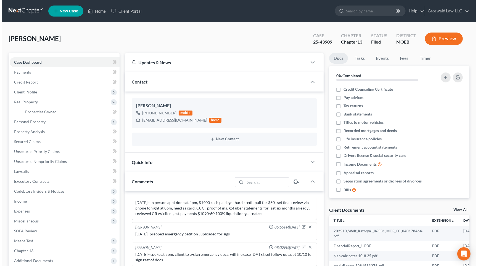
scroll to position [48, 0]
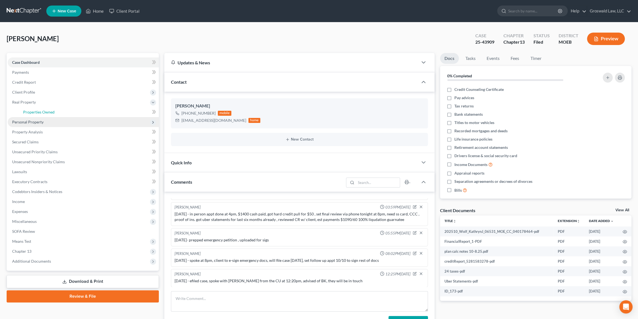
drag, startPoint x: 44, startPoint y: 110, endPoint x: 55, endPoint y: 116, distance: 12.4
click at [44, 110] on span "Properties Owned" at bounding box center [38, 112] width 31 height 5
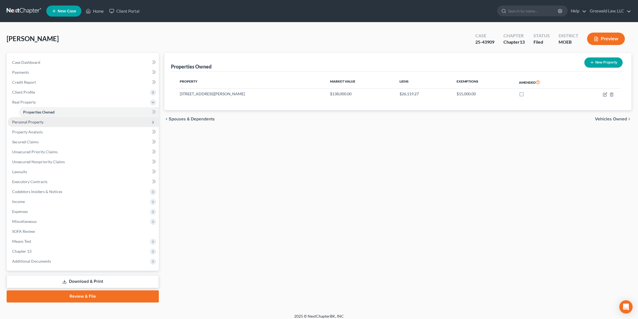
click at [38, 120] on span "Personal Property" at bounding box center [27, 121] width 31 height 5
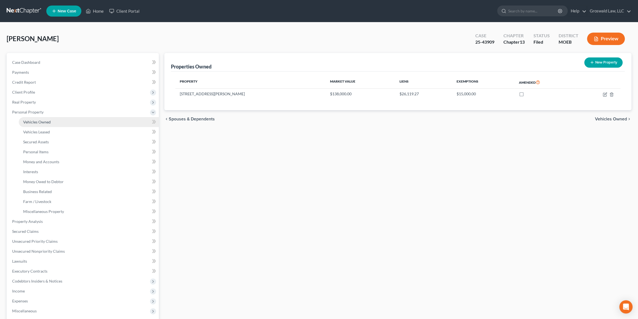
click at [43, 122] on span "Vehicles Owned" at bounding box center [37, 121] width 28 height 5
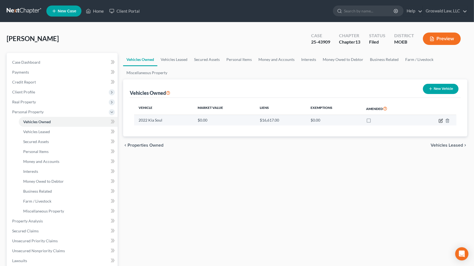
click at [440, 120] on icon "button" at bounding box center [440, 121] width 4 height 4
select select "0"
select select "4"
select select "0"
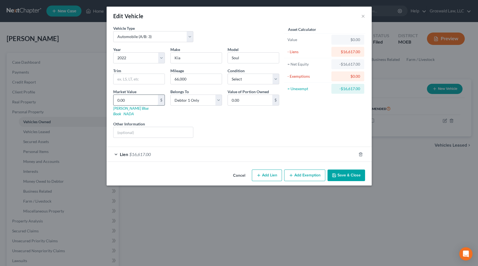
click at [140, 100] on input "0.00" at bounding box center [135, 100] width 44 height 10
type input "1"
type input "1.00"
type input "16"
type input "16.00"
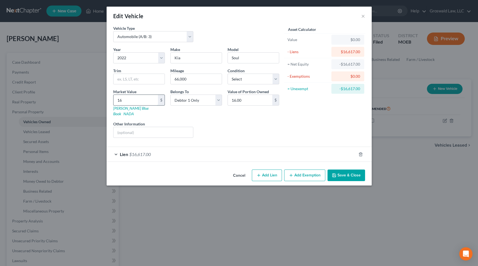
type input "166"
type input "166.00"
type input "1661"
type input "1,661.00"
type input "1,6617"
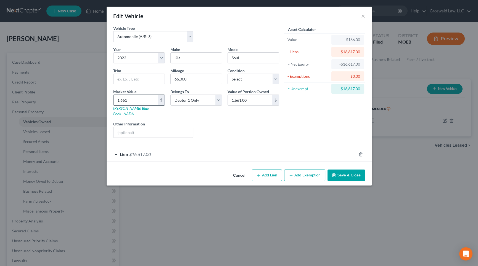
type input "16,617.00"
type input "16,617"
click at [339, 170] on button "Save & Close" at bounding box center [346, 176] width 38 height 12
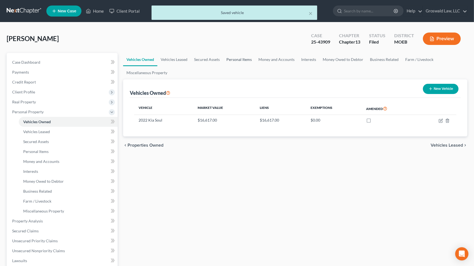
click at [236, 59] on link "Personal Items" at bounding box center [239, 59] width 32 height 13
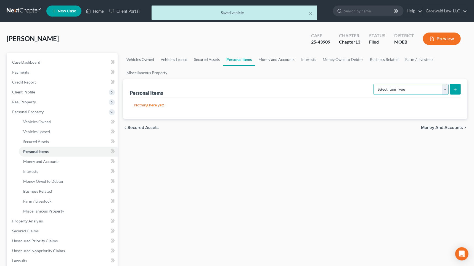
click at [401, 88] on select "Select Item Type Clothing (A/B: 11) Collectibles Of Value (A/B: 8) Electronics …" at bounding box center [410, 89] width 75 height 11
select select "clothing"
click at [374, 84] on select "Select Item Type Clothing (A/B: 11) Collectibles Of Value (A/B: 8) Electronics …" at bounding box center [410, 89] width 75 height 11
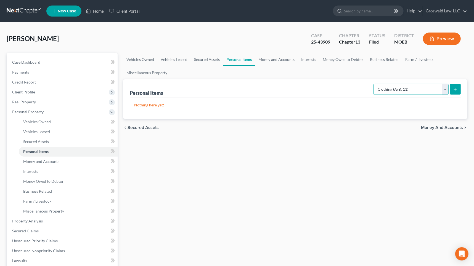
click at [429, 90] on select "Select Item Type Clothing (A/B: 11) Collectibles Of Value (A/B: 8) Electronics …" at bounding box center [410, 89] width 75 height 11
click at [428, 90] on select "Select Item Type Clothing (A/B: 11) Collectibles Of Value (A/B: 8) Electronics …" at bounding box center [410, 89] width 75 height 11
click at [444, 89] on icon "submit" at bounding box center [455, 89] width 4 height 4
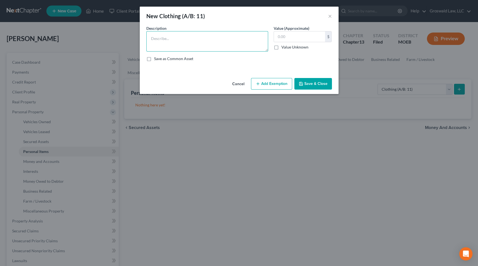
drag, startPoint x: 228, startPoint y: 46, endPoint x: 219, endPoint y: 43, distance: 9.0
click at [228, 46] on textarea at bounding box center [207, 41] width 122 height 20
paste textarea "*the valuation of this property is based on an estimation of a hypothetical liq…"
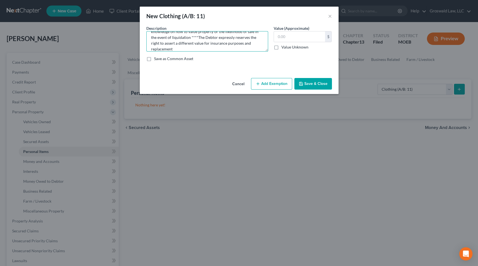
type textarea "clothes/shoes/misc wearing apparel *the valuation of this property is based on …"
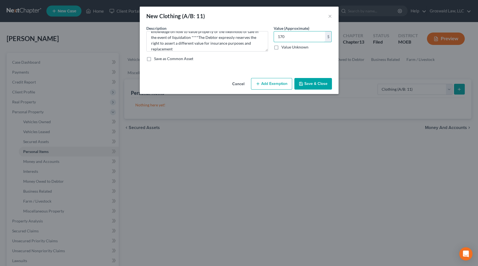
type input "170"
click at [284, 83] on button "Add Exemption" at bounding box center [271, 84] width 41 height 12
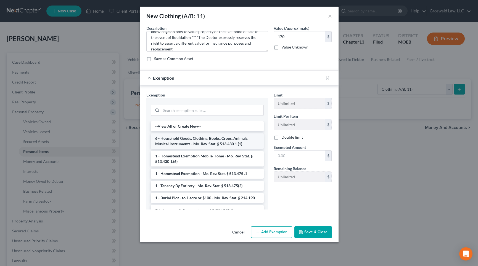
click at [210, 142] on li "6 - Household Goods, Clothing, Books, Crops, Animals, Musical Instruments - Mo.…" at bounding box center [207, 141] width 113 height 15
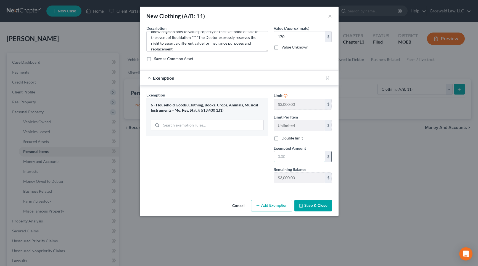
drag, startPoint x: 289, startPoint y: 159, endPoint x: 286, endPoint y: 156, distance: 4.7
click at [289, 159] on input "text" at bounding box center [299, 156] width 51 height 10
type input "170"
click at [326, 205] on button "Save & Close" at bounding box center [313, 206] width 38 height 12
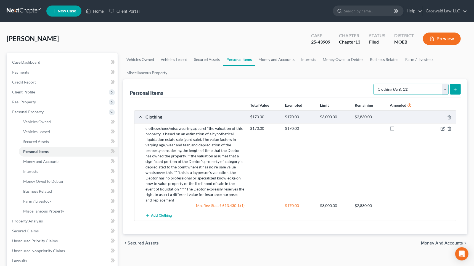
click at [403, 90] on select "Select Item Type Clothing (A/B: 11) Collectibles Of Value (A/B: 8) Electronics …" at bounding box center [410, 89] width 75 height 11
select select "electronics"
click at [374, 84] on select "Select Item Type Clothing (A/B: 11) Collectibles Of Value (A/B: 8) Electronics …" at bounding box center [410, 89] width 75 height 11
click at [444, 90] on button "submit" at bounding box center [455, 89] width 11 height 11
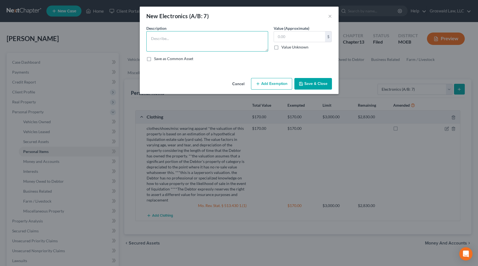
drag, startPoint x: 199, startPoint y: 39, endPoint x: 131, endPoint y: 66, distance: 73.6
click at [199, 40] on textarea at bounding box center [207, 41] width 122 height 20
paste textarea "Ordinary/misc. electronics, TV, tablet, cell phone, smart watch, computer"
drag, startPoint x: 222, startPoint y: 47, endPoint x: 198, endPoint y: 48, distance: 24.6
click at [222, 47] on textarea "Ordinary/misc. electronics, TV, tablet, cell phone, smart watch, computer" at bounding box center [207, 41] width 122 height 20
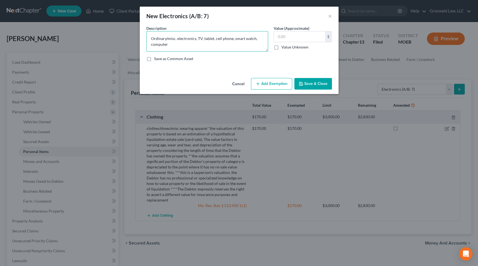
paste textarea "*the valuation of this property is based on an estimation of a hypothetical liq…"
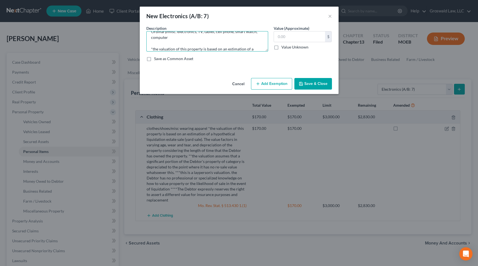
scroll to position [71, 0]
type textarea "Ordinary/misc. electronics, TV, tablet, cell phone, smart watch, computer *the …"
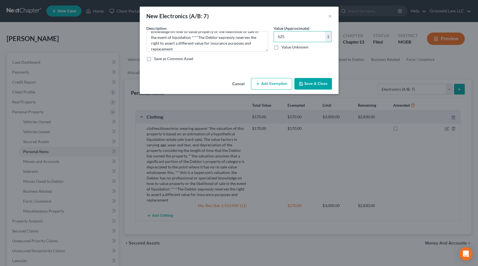
type input "625"
drag, startPoint x: 276, startPoint y: 86, endPoint x: 235, endPoint y: 102, distance: 44.4
click at [275, 86] on button "Add Exemption" at bounding box center [271, 84] width 41 height 12
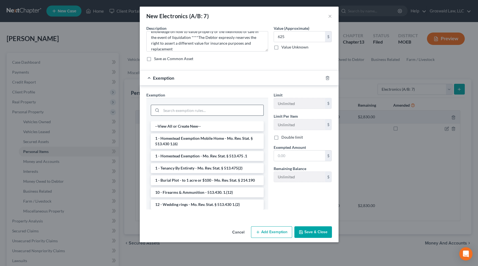
drag, startPoint x: 200, startPoint y: 109, endPoint x: 198, endPoint y: 109, distance: 2.8
click at [200, 109] on input "search" at bounding box center [212, 110] width 102 height 10
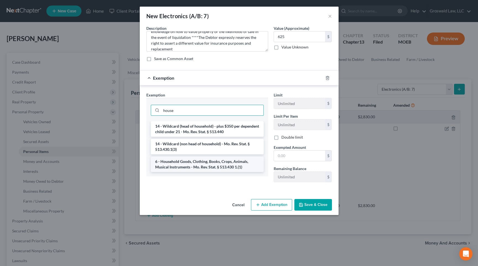
type input "house"
click at [204, 163] on li "6 - Household Goods, Clothing, Books, Crops, Animals, Musical Instruments - Mo.…" at bounding box center [207, 164] width 113 height 15
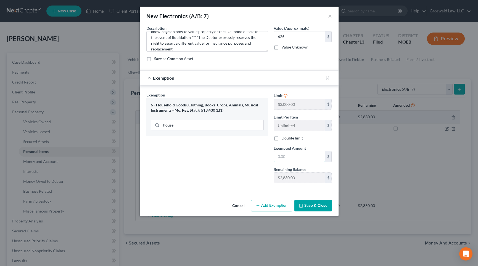
drag, startPoint x: 301, startPoint y: 157, endPoint x: 275, endPoint y: 145, distance: 28.4
click at [301, 157] on input "text" at bounding box center [299, 156] width 51 height 10
type input "625"
click at [321, 207] on button "Save & Close" at bounding box center [313, 206] width 38 height 12
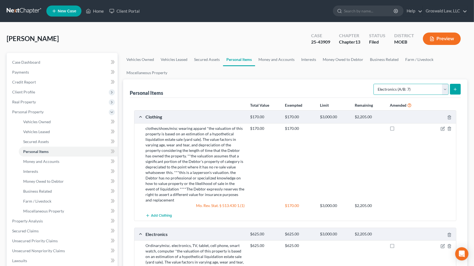
click at [400, 91] on select "Select Item Type Clothing (A/B: 11) Collectibles Of Value (A/B: 8) Electronics …" at bounding box center [410, 89] width 75 height 11
select select "household_goods"
click at [374, 84] on select "Select Item Type Clothing (A/B: 11) Collectibles Of Value (A/B: 8) Electronics …" at bounding box center [410, 89] width 75 height 11
click at [444, 89] on line "submit" at bounding box center [455, 89] width 2 height 0
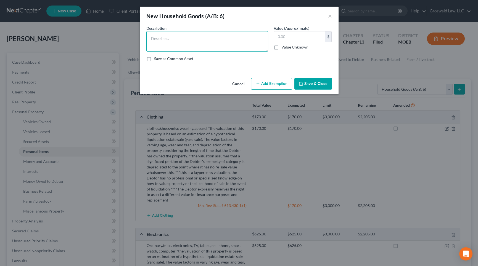
drag, startPoint x: 204, startPoint y: 42, endPoint x: 19, endPoint y: 128, distance: 204.1
click at [203, 42] on textarea at bounding box center [207, 41] width 122 height 20
paste textarea "Ordinary/misc. household goods and furnishings, couch, chairs, table, bed, line…"
drag, startPoint x: 227, startPoint y: 44, endPoint x: 221, endPoint y: 45, distance: 6.4
click at [227, 44] on textarea "Ordinary/misc. household goods and furnishings, couch, chairs, table, bed, line…" at bounding box center [207, 41] width 122 height 20
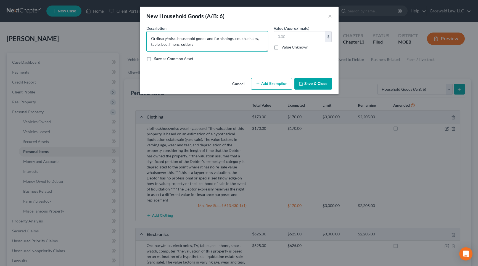
paste textarea "*the valuation of this property is based on an estimation of a hypothetical liq…"
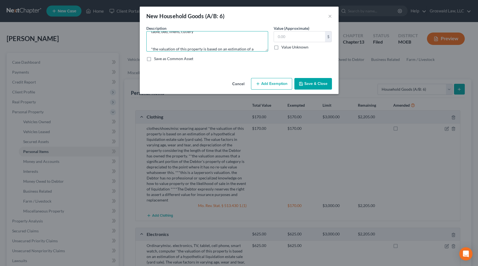
scroll to position [76, 0]
type textarea "Ordinary/misc. household goods and furnishings, couch, chairs, table, bed, line…"
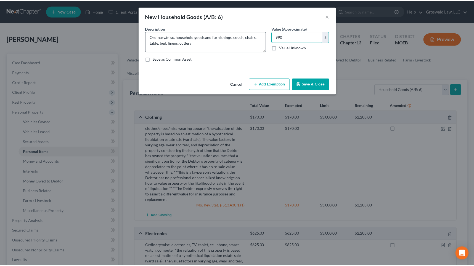
scroll to position [0, 0]
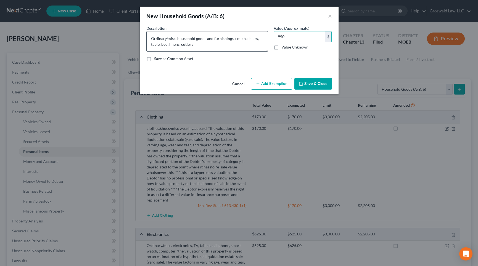
type input "990"
drag, startPoint x: 210, startPoint y: 45, endPoint x: 201, endPoint y: 42, distance: 8.8
click at [209, 45] on textarea "Ordinary/misc. household goods and furnishings, couch, chairs, table, bed, line…" at bounding box center [207, 41] width 122 height 20
type textarea "Ordinary/misc. household goods and furnishings, couch, chairs, table, bed, line…"
click at [264, 82] on button "Add Exemption" at bounding box center [271, 84] width 41 height 12
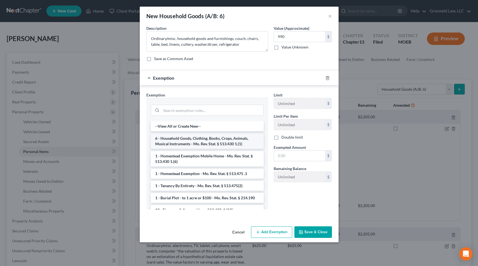
click at [199, 139] on li "6 - Household Goods, Clothing, Books, Crops, Animals, Musical Instruments - Mo.…" at bounding box center [207, 141] width 113 height 15
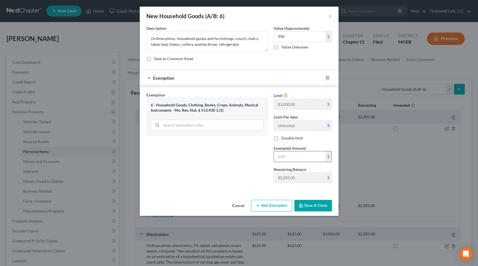
drag, startPoint x: 312, startPoint y: 156, endPoint x: 307, endPoint y: 155, distance: 5.5
click at [312, 156] on input "text" at bounding box center [299, 156] width 51 height 10
type input "990"
click at [312, 206] on button "Save & Close" at bounding box center [313, 206] width 38 height 12
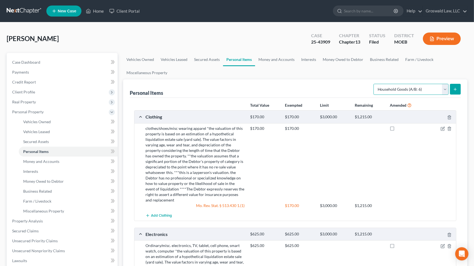
drag, startPoint x: 397, startPoint y: 87, endPoint x: 397, endPoint y: 93, distance: 6.4
click at [397, 87] on select "Select Item Type Clothing (A/B: 11) Collectibles Of Value (A/B: 8) Electronics …" at bounding box center [410, 89] width 75 height 11
select select "jewelry"
click at [374, 84] on select "Select Item Type Clothing (A/B: 11) Collectibles Of Value (A/B: 8) Electronics …" at bounding box center [410, 89] width 75 height 11
click at [444, 87] on button "submit" at bounding box center [455, 89] width 11 height 11
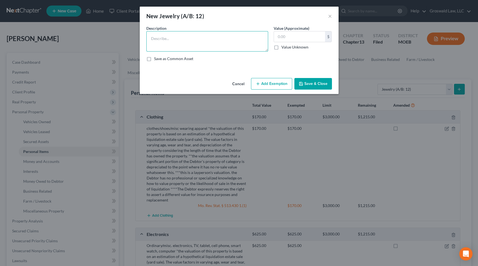
drag, startPoint x: 231, startPoint y: 42, endPoint x: 210, endPoint y: 39, distance: 20.9
click at [230, 41] on textarea at bounding box center [207, 41] width 122 height 20
paste textarea "*the valuation of this property is based on an estimation of a hypothetical liq…"
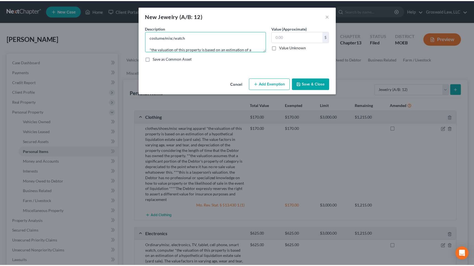
scroll to position [65, 0]
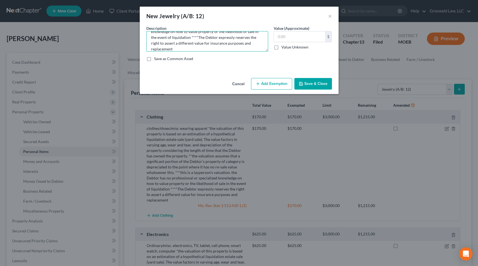
type textarea "costume/misc/watch *the valuation of this property is based on an estimation of…"
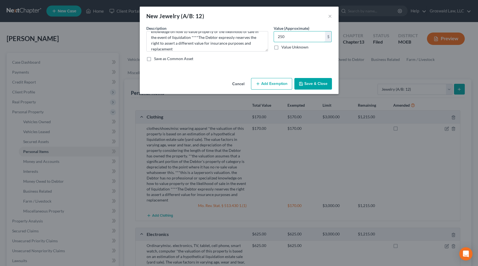
type input "250"
click at [278, 83] on button "Add Exemption" at bounding box center [271, 84] width 41 height 12
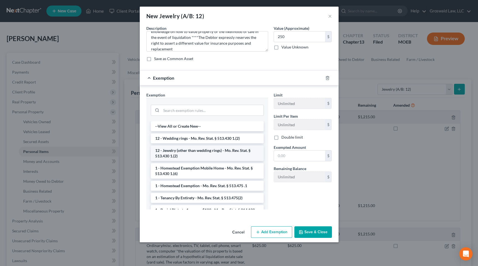
click at [183, 150] on li "12 - Jewelry (other than wedding rings) - Mo. Rev. Stat. § 513.430 1.(2)" at bounding box center [207, 153] width 113 height 15
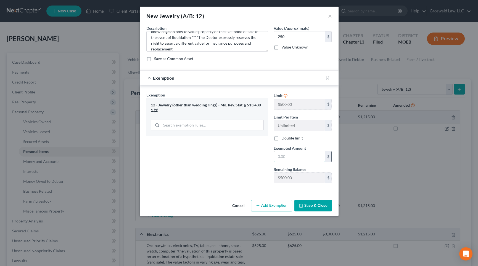
drag, startPoint x: 292, startPoint y: 156, endPoint x: 277, endPoint y: 156, distance: 15.7
click at [292, 156] on input "text" at bounding box center [299, 156] width 51 height 10
type input "500"
click at [320, 205] on button "Save & Close" at bounding box center [313, 206] width 38 height 12
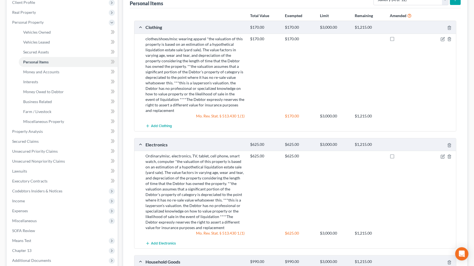
scroll to position [0, 0]
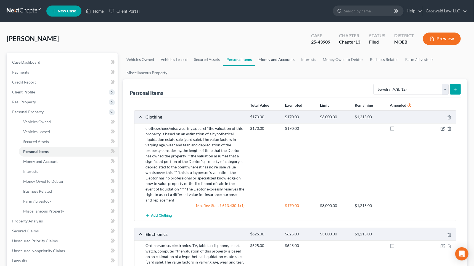
click at [273, 61] on link "Money and Accounts" at bounding box center [276, 59] width 43 height 13
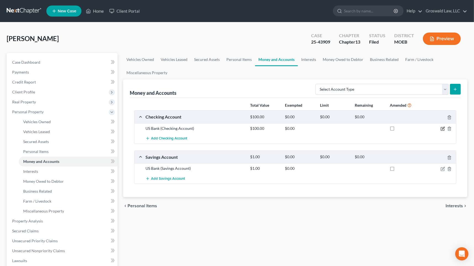
click at [441, 129] on icon "button" at bounding box center [442, 128] width 3 height 3
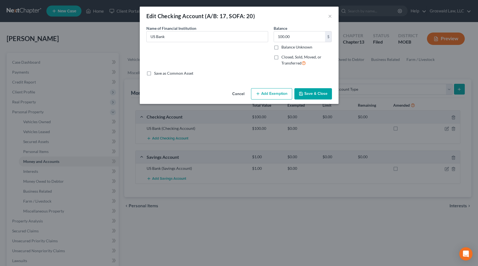
drag, startPoint x: 275, startPoint y: 97, endPoint x: 241, endPoint y: 103, distance: 33.9
click at [274, 97] on button "Add Exemption" at bounding box center [271, 94] width 41 height 12
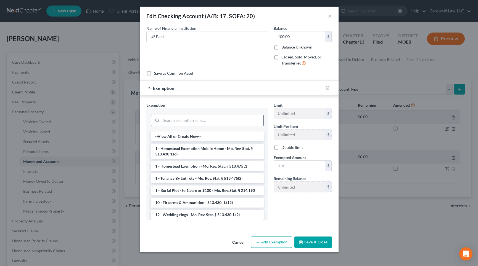
click at [192, 116] on input "search" at bounding box center [212, 120] width 102 height 10
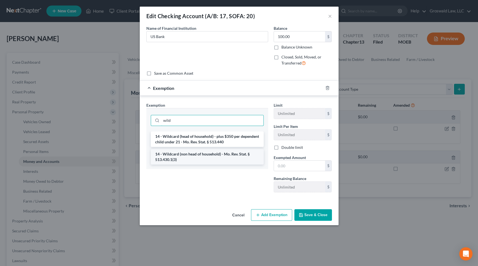
type input "wild"
drag, startPoint x: 202, startPoint y: 154, endPoint x: 323, endPoint y: 177, distance: 123.4
click at [202, 154] on li "14 - Wildcard (non head of household) - Mo. Rev. Stat. § 513.430.1(3)" at bounding box center [207, 156] width 113 height 15
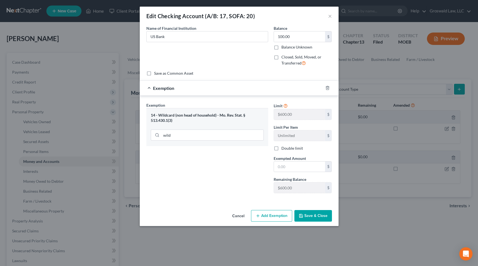
click at [320, 172] on div "Limit $600.00 $ Limit Per Item Unlimited $ Double limit Exempted Amount * $ Rem…" at bounding box center [303, 149] width 64 height 95
drag, startPoint x: 312, startPoint y: 167, endPoint x: 301, endPoint y: 165, distance: 11.6
click at [312, 167] on input "text" at bounding box center [299, 167] width 51 height 10
type input "100"
click at [307, 221] on button "Save & Close" at bounding box center [313, 216] width 38 height 12
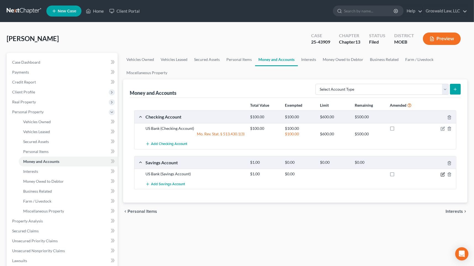
click at [444, 173] on icon "button" at bounding box center [443, 174] width 2 height 2
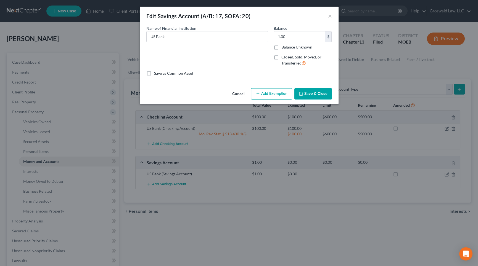
click at [272, 97] on button "Add Exemption" at bounding box center [271, 94] width 41 height 12
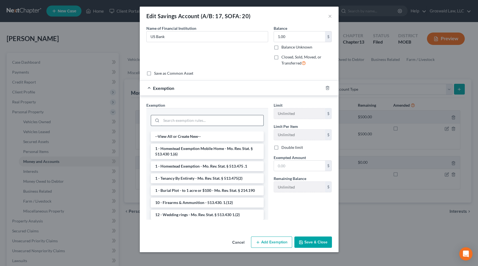
click at [185, 117] on input "search" at bounding box center [212, 120] width 102 height 10
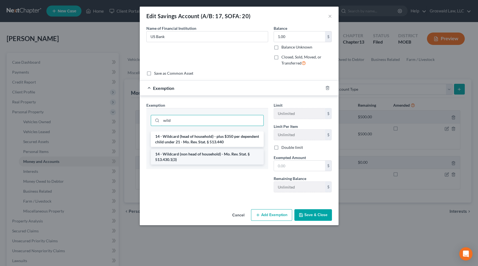
type input "wild"
drag, startPoint x: 198, startPoint y: 155, endPoint x: 268, endPoint y: 162, distance: 70.8
click at [198, 155] on li "14 - Wildcard (non head of household) - Mo. Rev. Stat. § 513.430.1(3)" at bounding box center [207, 156] width 113 height 15
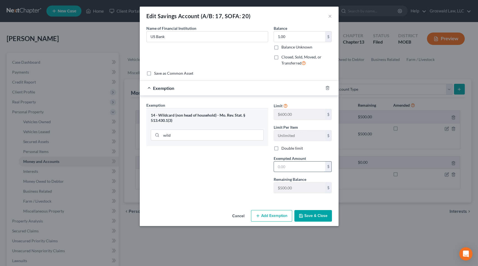
drag, startPoint x: 288, startPoint y: 164, endPoint x: 284, endPoint y: 163, distance: 4.9
click at [288, 164] on input "text" at bounding box center [299, 167] width 51 height 10
type input "1"
drag, startPoint x: 254, startPoint y: 163, endPoint x: 288, endPoint y: 185, distance: 39.6
click at [254, 163] on div "Exemption Set must be selected for CA. Exemption * 14 - Wildcard (non head of h…" at bounding box center [206, 149] width 127 height 95
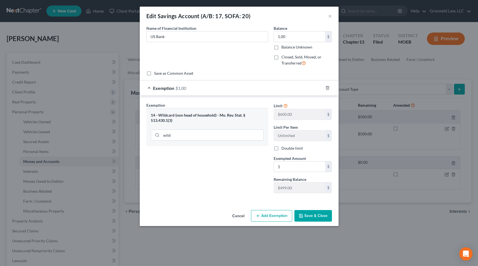
click at [312, 216] on button "Save & Close" at bounding box center [313, 216] width 38 height 12
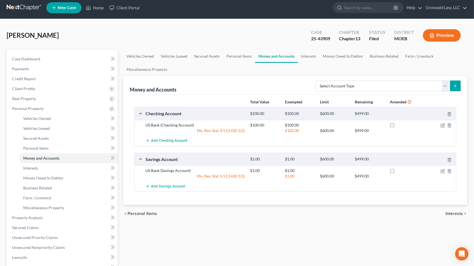
scroll to position [125, 0]
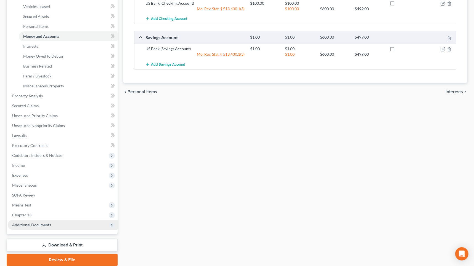
drag, startPoint x: 43, startPoint y: 225, endPoint x: 47, endPoint y: 222, distance: 5.5
click at [43, 225] on span "Additional Documents" at bounding box center [31, 225] width 39 height 5
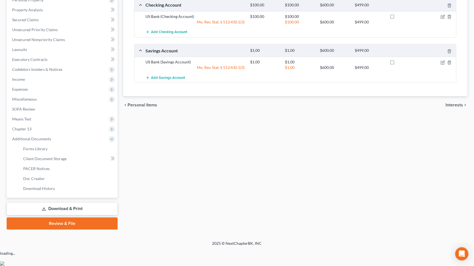
scroll to position [96, 0]
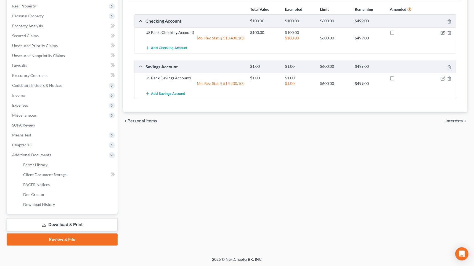
drag, startPoint x: 199, startPoint y: 174, endPoint x: 73, endPoint y: 193, distance: 127.5
click at [199, 174] on div "Vehicles Owned Vehicles Leased Secured Assets Personal Items Money and Accounts…" at bounding box center [295, 101] width 350 height 289
click at [46, 175] on span "Client Document Storage" at bounding box center [44, 174] width 43 height 5
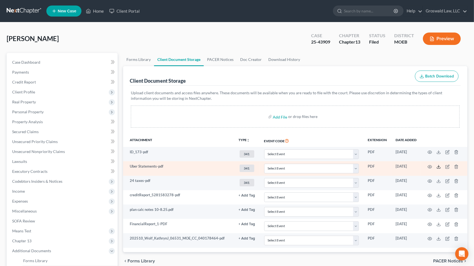
click at [438, 166] on icon at bounding box center [438, 167] width 4 height 4
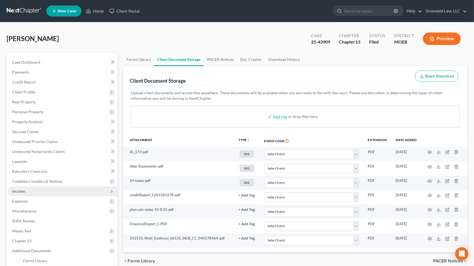
click at [25, 191] on span "Income" at bounding box center [63, 192] width 110 height 10
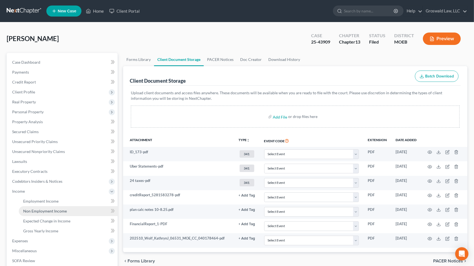
click at [60, 211] on span "Non Employment Income" at bounding box center [45, 211] width 44 height 5
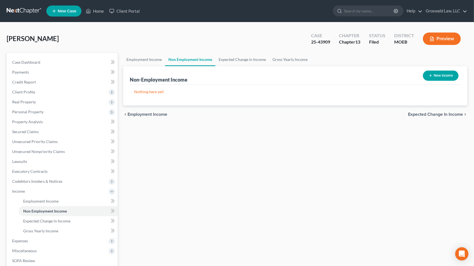
click at [444, 76] on button "New Income" at bounding box center [441, 76] width 36 height 10
select select "0"
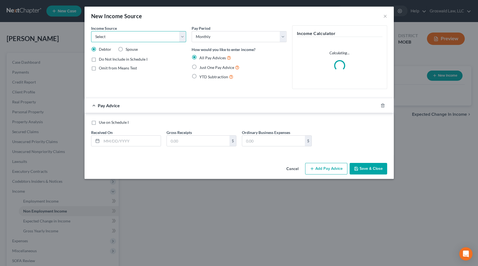
drag, startPoint x: 129, startPoint y: 34, endPoint x: 126, endPoint y: 41, distance: 7.3
click at [129, 35] on select "Select Unemployment Disability (from employer) Pension Retirement Social Securi…" at bounding box center [138, 36] width 95 height 11
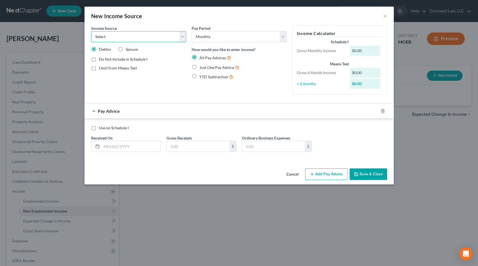
select select "13"
click at [91, 31] on select "Select Unemployment Disability (from employer) Pension Retirement Social Securi…" at bounding box center [138, 36] width 95 height 11
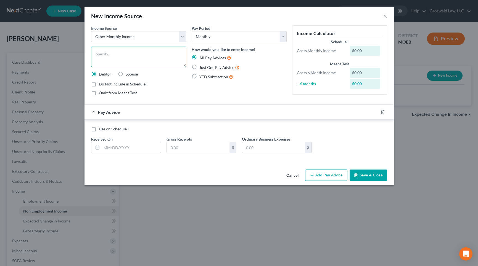
click at [121, 58] on textarea at bounding box center [138, 57] width 95 height 20
type textarea "Uber Income"
click at [214, 68] on span "Just One Pay Advice" at bounding box center [216, 67] width 35 height 5
click at [205, 68] on input "Just One Pay Advice" at bounding box center [203, 66] width 4 height 4
radio input "true"
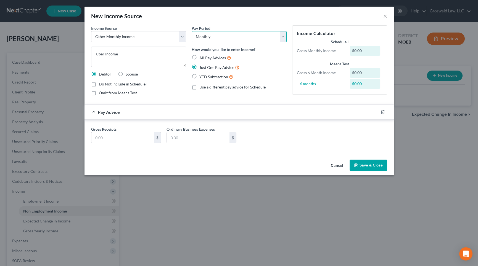
drag, startPoint x: 219, startPoint y: 35, endPoint x: 215, endPoint y: 42, distance: 7.4
click at [219, 35] on select "Select Monthly Twice Monthly Every Other Week Weekly" at bounding box center [238, 36] width 95 height 11
select select "3"
click at [191, 31] on select "Select Monthly Twice Monthly Every Other Week Weekly" at bounding box center [238, 36] width 95 height 11
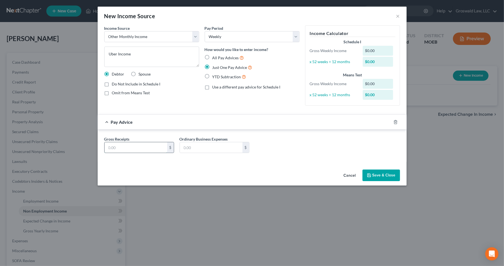
drag, startPoint x: 115, startPoint y: 148, endPoint x: 115, endPoint y: 143, distance: 4.4
click at [115, 147] on input "text" at bounding box center [136, 147] width 63 height 10
type input "817.69"
click at [387, 174] on button "Save & Close" at bounding box center [382, 176] width 38 height 12
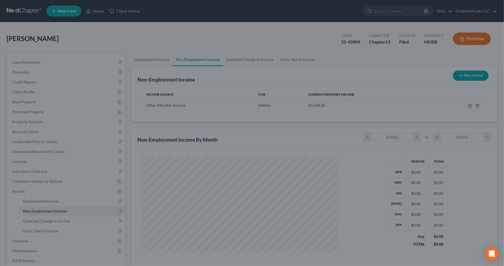
scroll to position [99, 206]
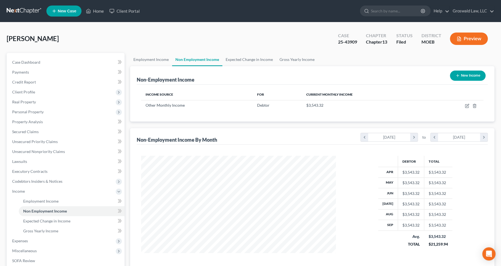
click at [444, 138] on div "[PERSON_NAME] Upgraded Case 25-43909 Chapter Chapter 13 Status Filed District M…" at bounding box center [250, 182] width 501 height 321
click at [444, 106] on icon "button" at bounding box center [466, 106] width 4 height 4
select select "13"
select select "3"
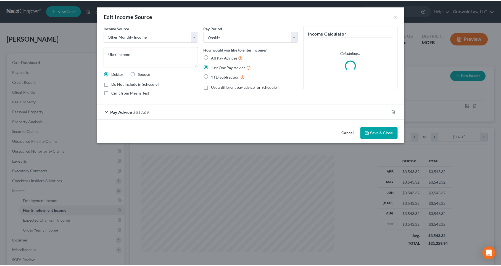
scroll to position [99, 207]
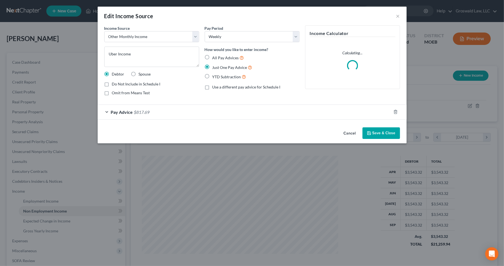
click at [196, 114] on div "Pay Advice $817.69" at bounding box center [245, 112] width 294 height 15
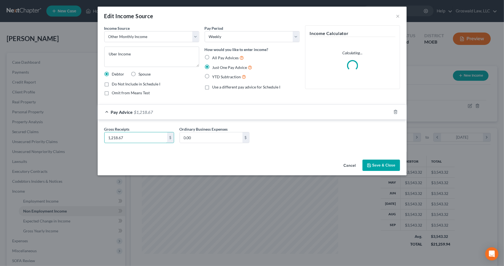
type input "1,218.67"
click at [375, 167] on button "Save & Close" at bounding box center [382, 166] width 38 height 12
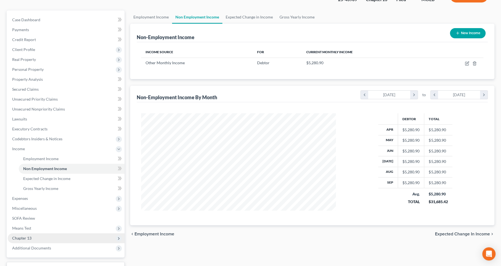
scroll to position [86, 0]
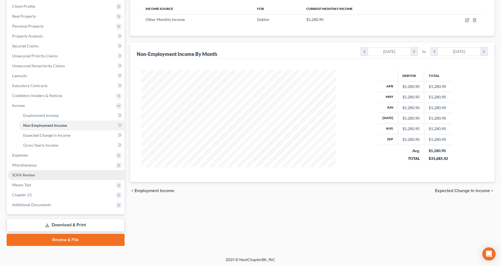
click at [22, 175] on span "SOFA Review" at bounding box center [23, 175] width 23 height 5
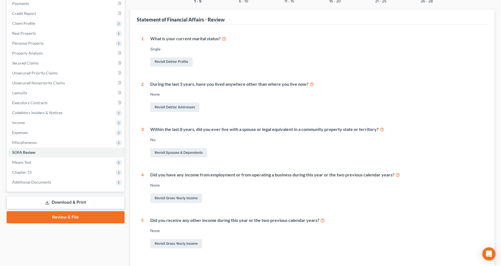
scroll to position [110, 0]
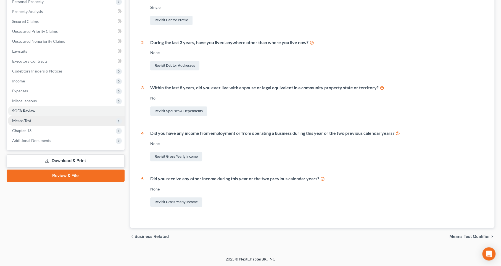
click at [31, 123] on span "Means Test" at bounding box center [66, 121] width 117 height 10
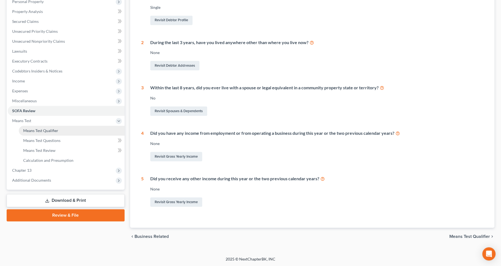
click at [36, 130] on span "Means Test Qualifier" at bounding box center [40, 130] width 35 height 5
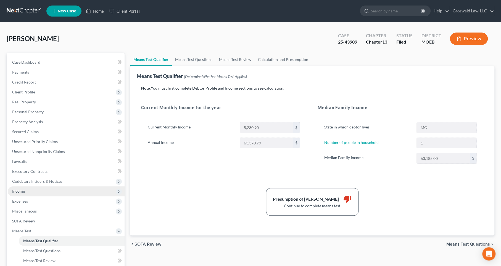
click at [25, 192] on span "Income" at bounding box center [66, 192] width 117 height 10
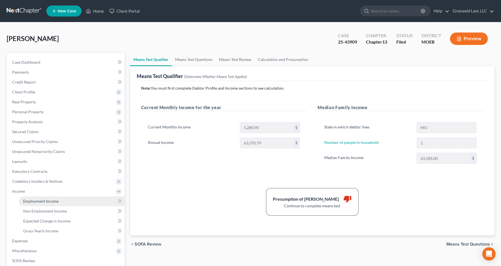
click at [33, 201] on span "Employment Income" at bounding box center [40, 201] width 35 height 5
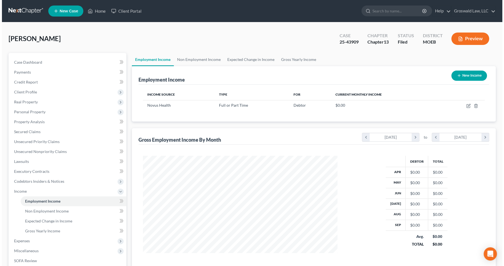
scroll to position [99, 206]
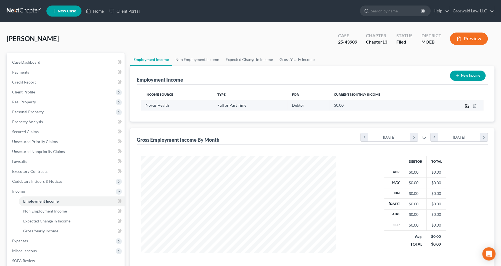
click at [444, 105] on icon "button" at bounding box center [466, 106] width 4 height 4
select select "0"
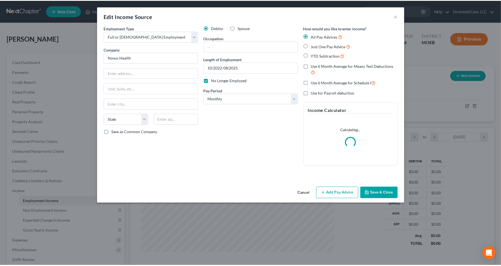
scroll to position [99, 207]
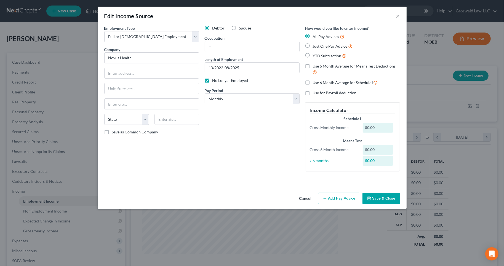
click at [401, 15] on div "Edit Income Source ×" at bounding box center [252, 16] width 309 height 19
drag, startPoint x: 398, startPoint y: 16, endPoint x: 461, endPoint y: 94, distance: 100.5
click at [398, 16] on button "×" at bounding box center [398, 16] width 4 height 7
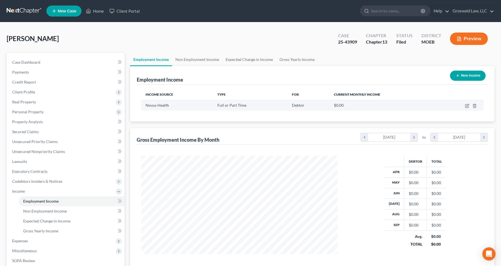
scroll to position [99, 206]
click at [444, 105] on icon "button" at bounding box center [474, 106] width 2 height 4
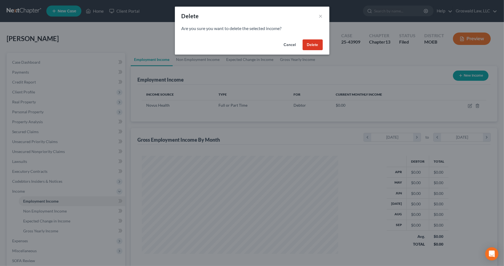
drag, startPoint x: 315, startPoint y: 42, endPoint x: 263, endPoint y: 49, distance: 51.8
click at [314, 42] on button "Delete" at bounding box center [313, 44] width 20 height 11
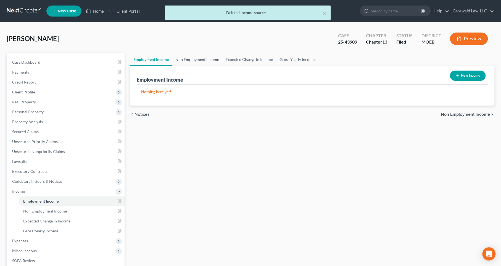
drag, startPoint x: 196, startPoint y: 57, endPoint x: 198, endPoint y: 58, distance: 3.1
click at [196, 57] on link "Non Employment Income" at bounding box center [197, 59] width 50 height 13
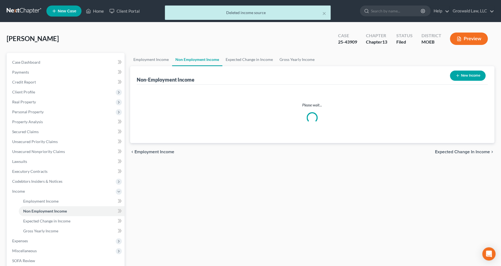
click at [198, 58] on link "Non Employment Income" at bounding box center [197, 59] width 50 height 13
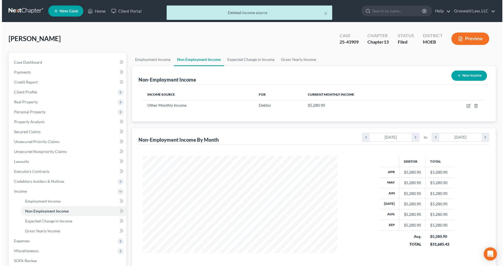
scroll to position [99, 206]
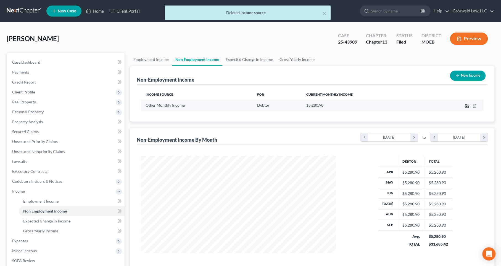
click at [444, 106] on icon "button" at bounding box center [466, 106] width 3 height 3
select select "13"
select select "3"
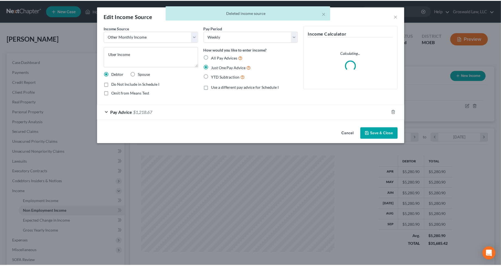
scroll to position [99, 207]
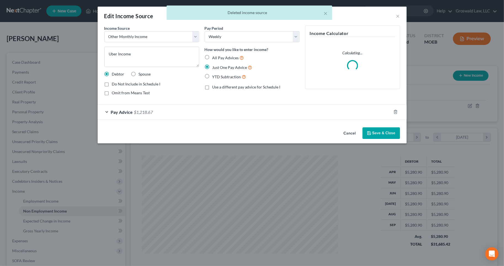
drag, startPoint x: 180, startPoint y: 105, endPoint x: 179, endPoint y: 108, distance: 3.2
click at [180, 107] on div "Pay Advice $1,218.67" at bounding box center [245, 112] width 294 height 15
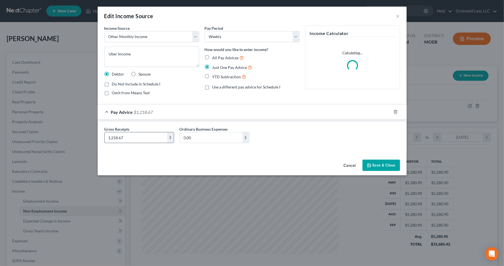
click at [115, 138] on input "1,218.67" at bounding box center [136, 137] width 63 height 10
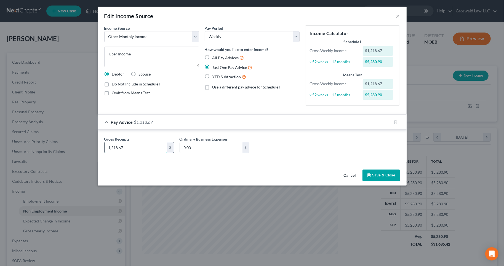
click at [127, 146] on input "1,218.67" at bounding box center [136, 147] width 63 height 10
type input "1,208.67"
click at [388, 177] on button "Save & Close" at bounding box center [382, 176] width 38 height 12
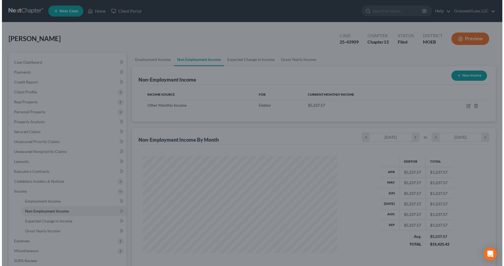
scroll to position [275830, 275723]
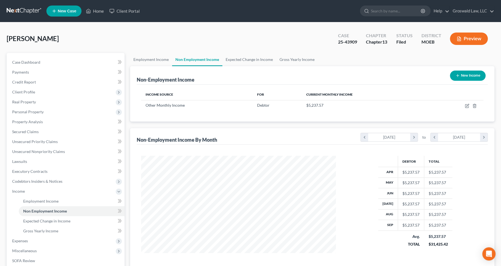
click at [444, 36] on button "Preview" at bounding box center [468, 39] width 38 height 12
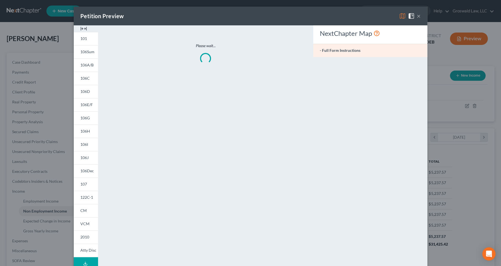
scroll to position [99, 207]
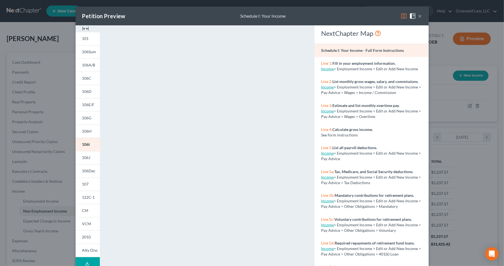
click at [420, 16] on div "Petition Preview Schedule I: Your Income ×" at bounding box center [252, 16] width 353 height 19
click at [419, 14] on button "×" at bounding box center [420, 16] width 4 height 7
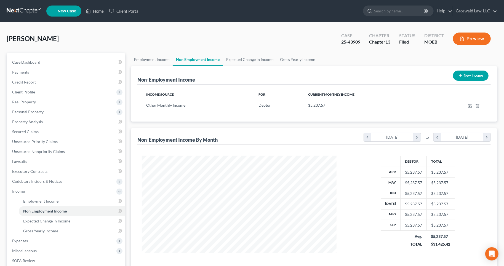
scroll to position [275830, 275723]
click at [444, 105] on icon "button" at bounding box center [466, 106] width 4 height 4
select select "13"
select select "3"
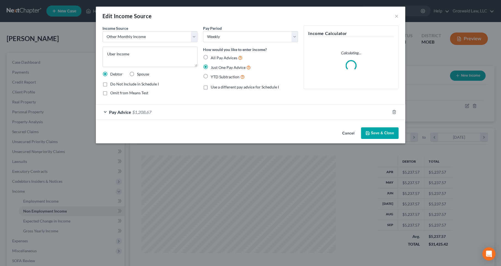
scroll to position [99, 207]
click at [181, 113] on div "Pay Advice $1,208.67" at bounding box center [245, 112] width 294 height 15
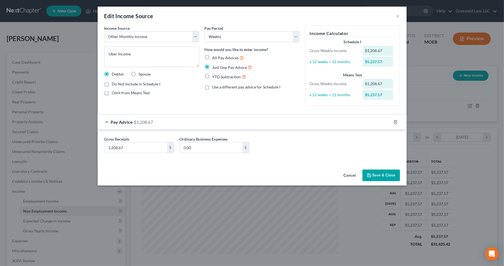
drag, startPoint x: 378, startPoint y: 156, endPoint x: 179, endPoint y: 146, distance: 199.4
click at [378, 155] on div "Gross Receipts 1,208.67 $ Ordinary Business Expenses 0.00 $" at bounding box center [252, 146] width 301 height 21
click at [160, 146] on input "1,208.67" at bounding box center [136, 147] width 63 height 10
drag, startPoint x: 392, startPoint y: 148, endPoint x: 237, endPoint y: 149, distance: 155.3
click at [392, 149] on div "Gross Receipts 905. $ Ordinary Business Expenses 0.00 $" at bounding box center [252, 146] width 301 height 21
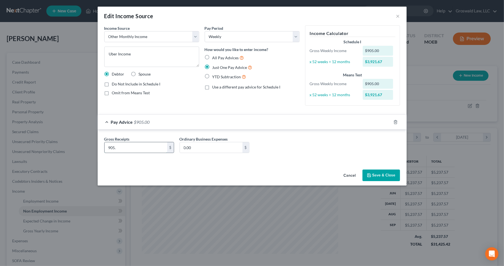
click at [161, 146] on input "905." at bounding box center [136, 147] width 63 height 10
type input "905.40"
click at [384, 175] on button "Save & Close" at bounding box center [382, 176] width 38 height 12
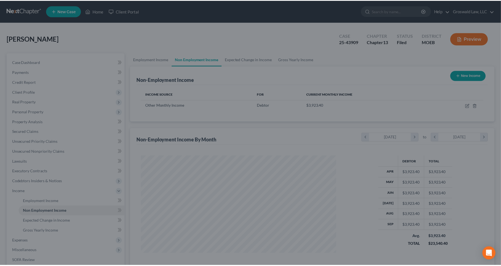
scroll to position [275830, 275723]
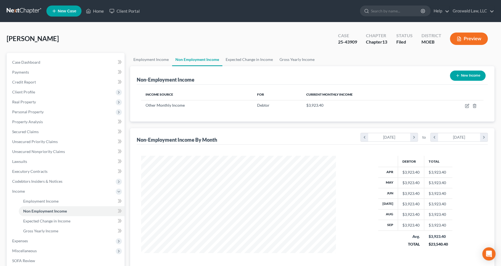
click at [444, 185] on div "Debtor Total Apr $3,923.40 $3,923.40 May $3,923.40 $3,923.40 Jun $3,923.40 $3,9…" at bounding box center [414, 205] width 147 height 99
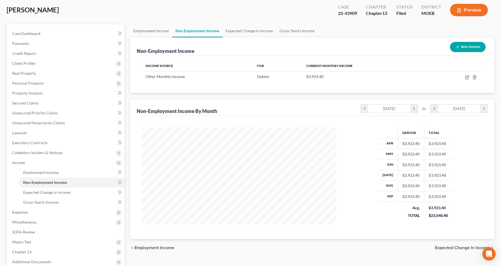
scroll to position [86, 0]
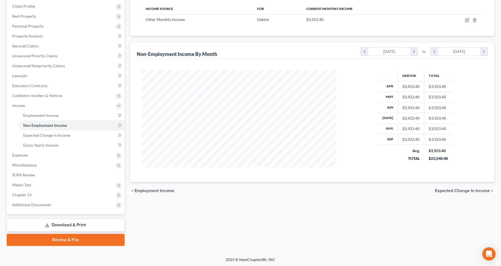
drag, startPoint x: 427, startPoint y: 234, endPoint x: 399, endPoint y: 218, distance: 32.8
click at [427, 234] on div "Employment Income Non Employment Income Expected Change in Income Gross Yearly …" at bounding box center [312, 106] width 370 height 279
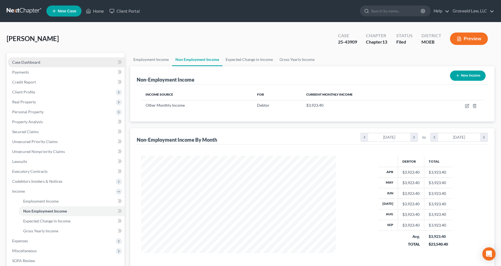
click at [32, 63] on span "Case Dashboard" at bounding box center [26, 62] width 28 height 5
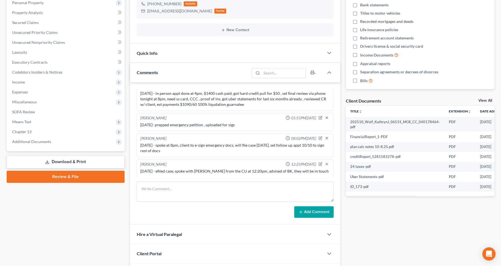
scroll to position [146, 0]
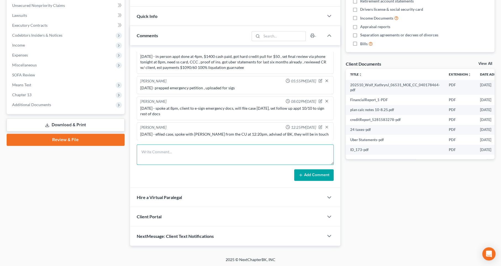
click at [177, 155] on textarea at bounding box center [235, 155] width 197 height 20
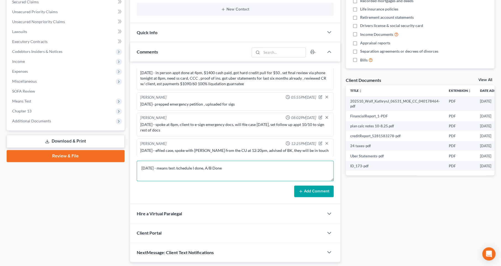
scroll to position [121, 0]
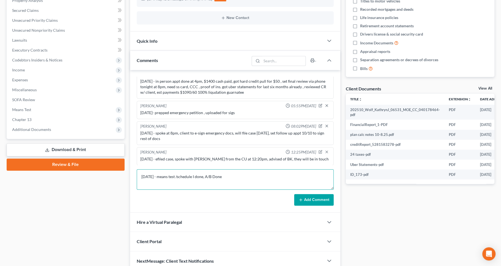
type textarea "[DATE] - means test /schedule I done, A/B Done"
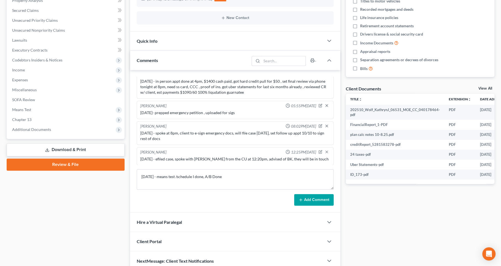
click at [307, 200] on button "Add Comment" at bounding box center [313, 200] width 39 height 12
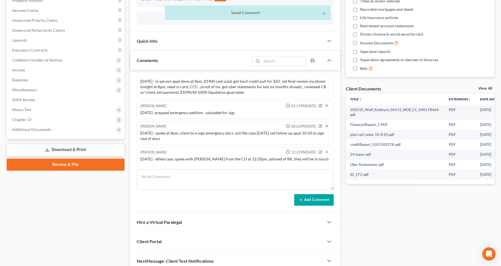
scroll to position [79, 0]
